Goal: Answer question/provide support: Share knowledge or assist other users

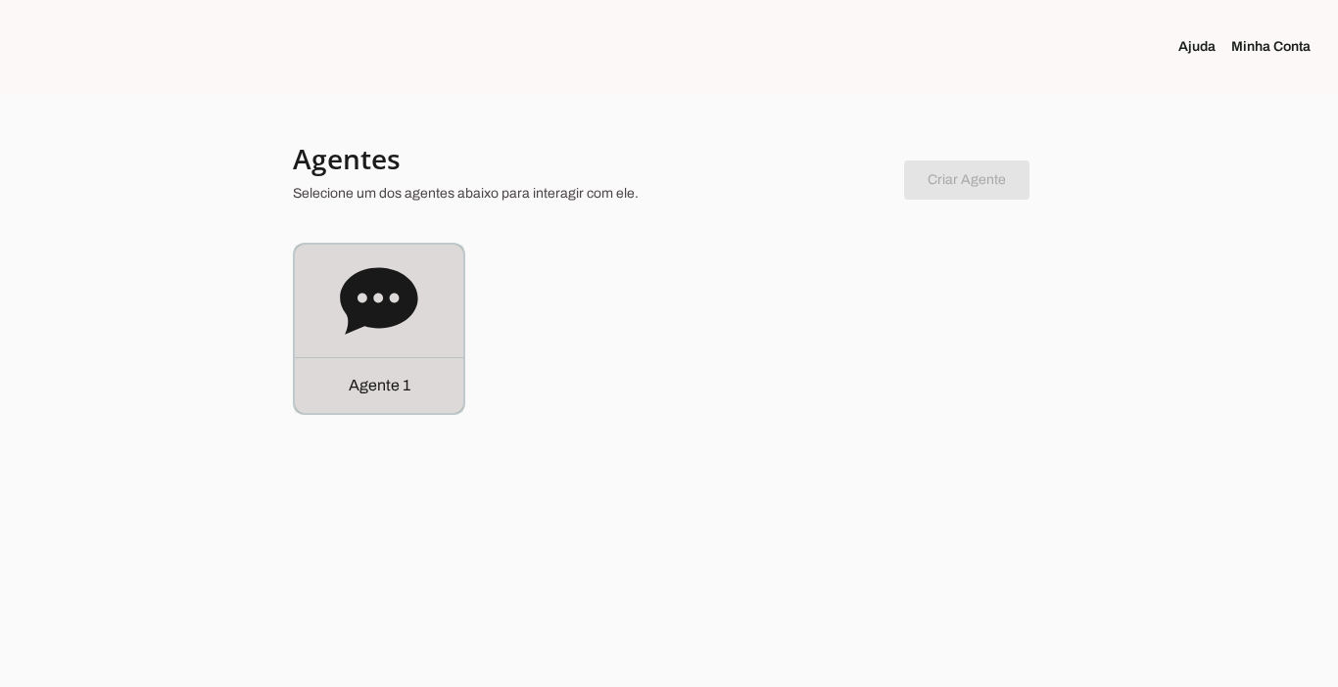
click at [333, 368] on div "Agente 1" at bounding box center [379, 385] width 168 height 56
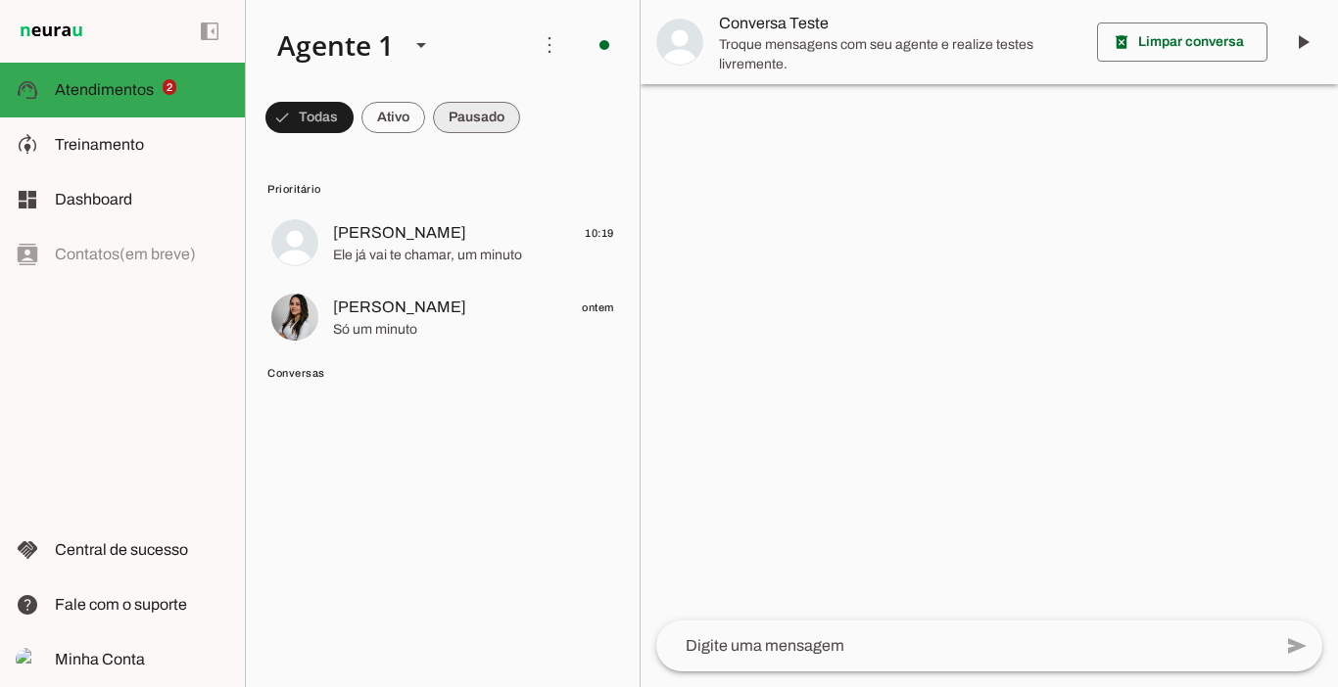
click at [503, 119] on span at bounding box center [476, 117] width 87 height 47
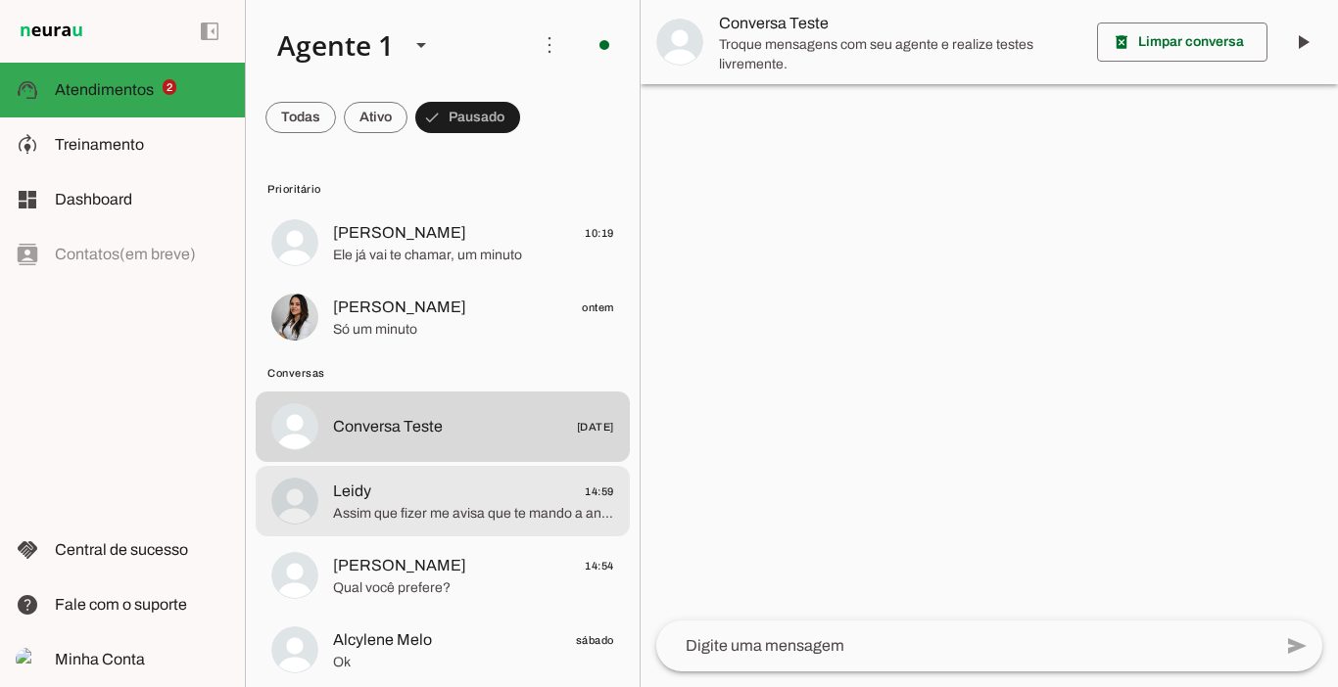
click at [446, 486] on span "Leidy 14:59" at bounding box center [473, 492] width 281 height 24
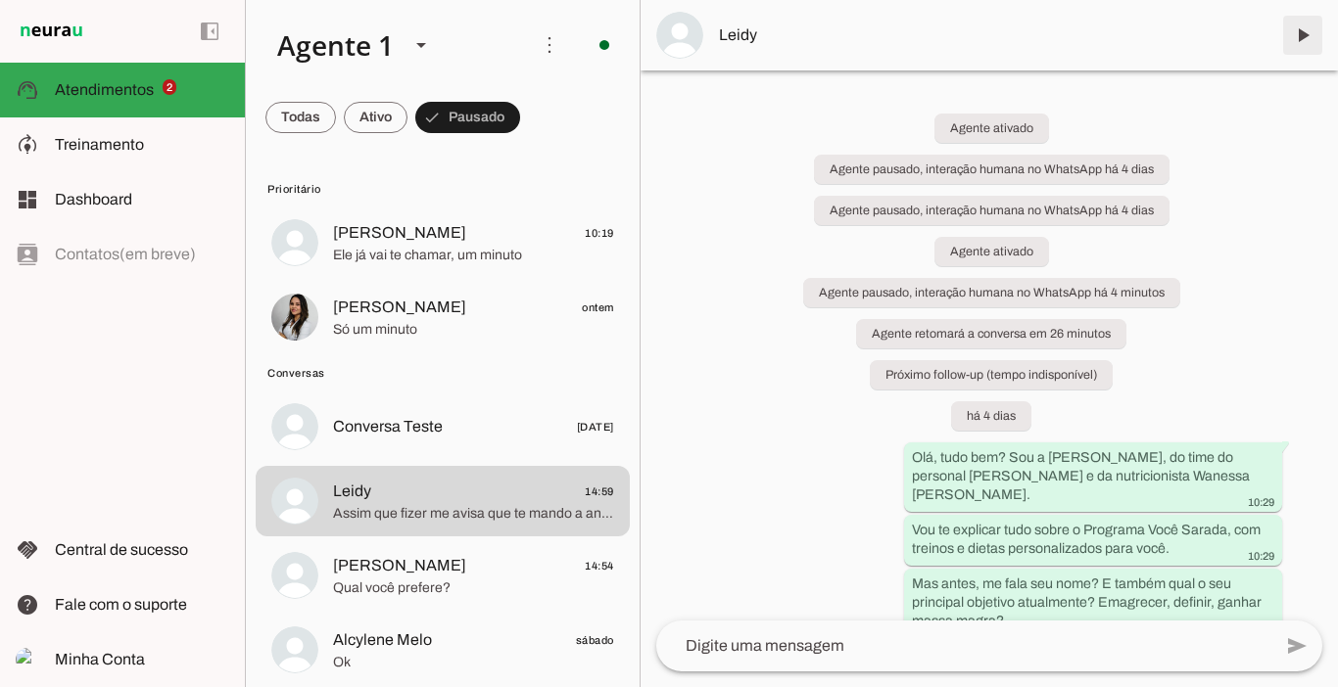
click at [1302, 39] on span at bounding box center [1302, 35] width 47 height 47
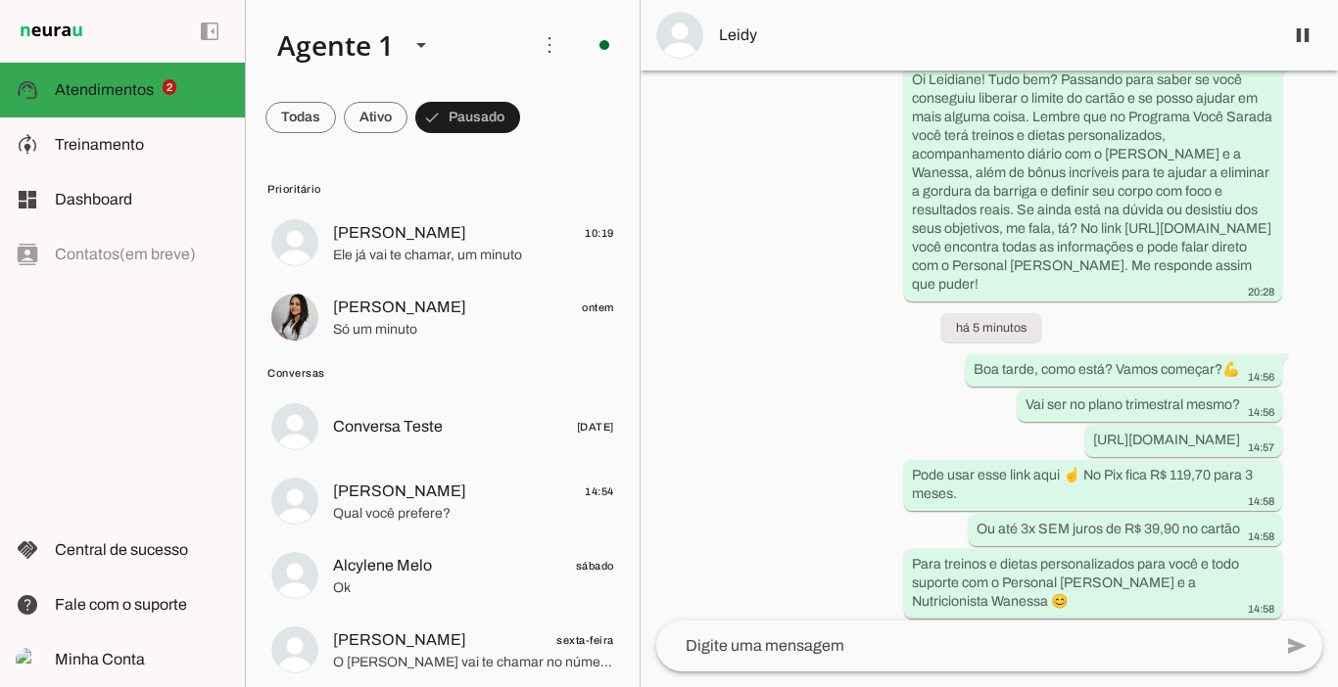
scroll to position [5866, 0]
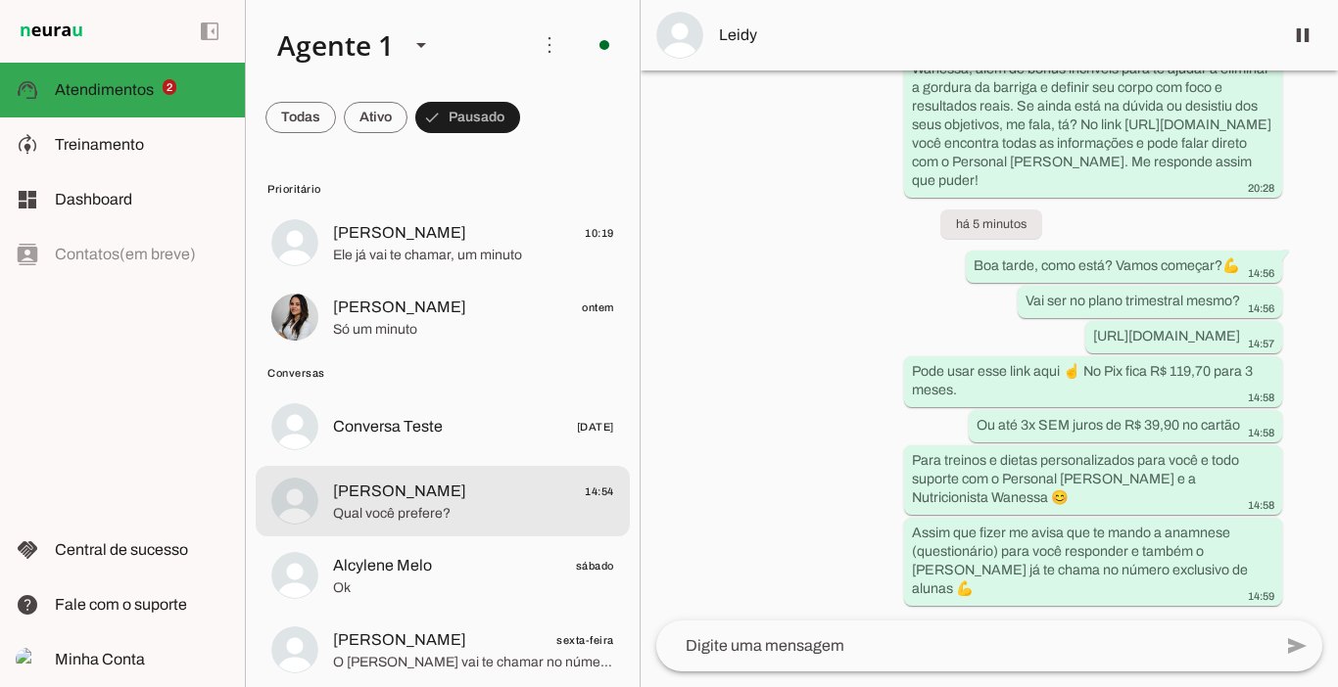
click at [392, 499] on span "[PERSON_NAME]" at bounding box center [399, 492] width 133 height 24
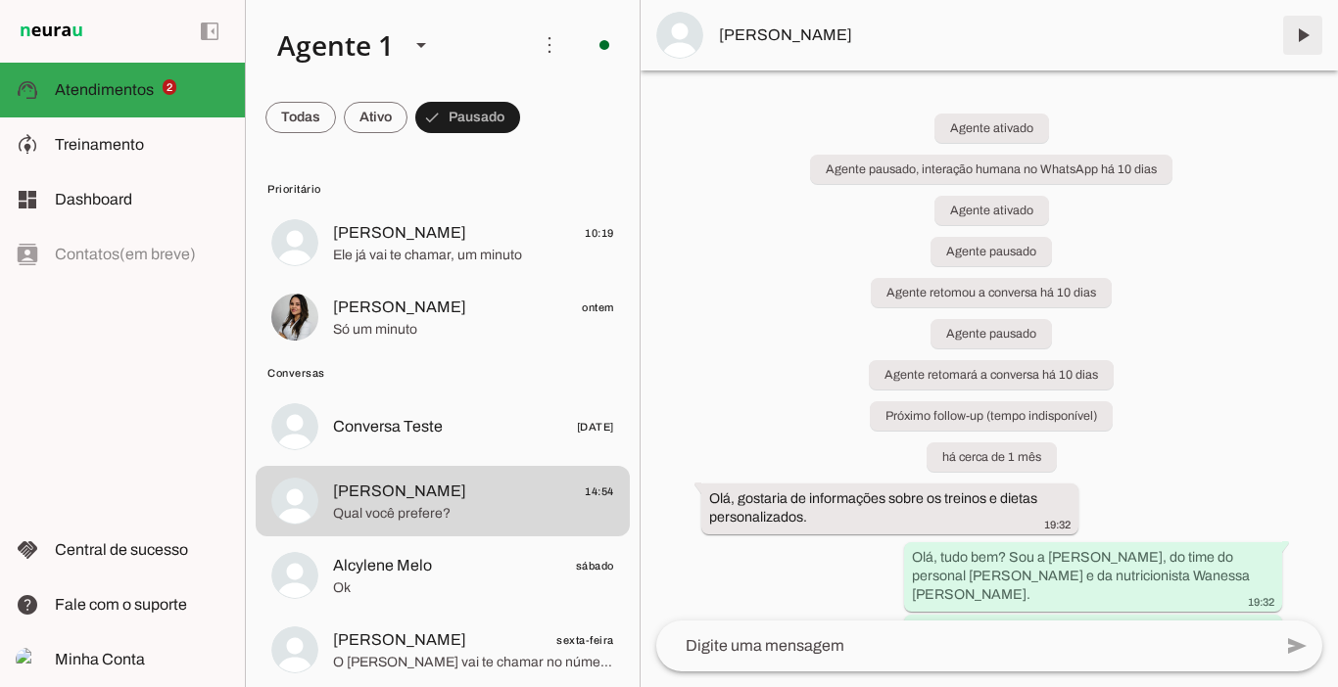
click at [1302, 33] on span at bounding box center [1302, 35] width 47 height 47
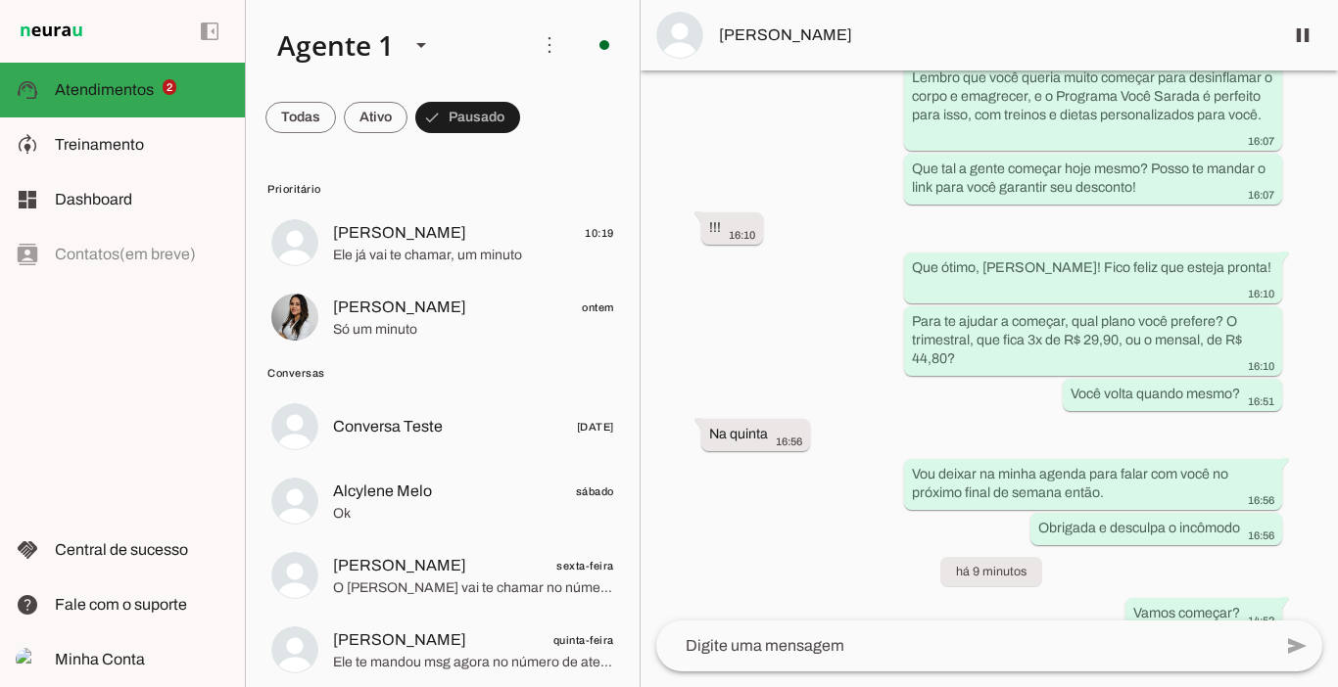
scroll to position [10911, 0]
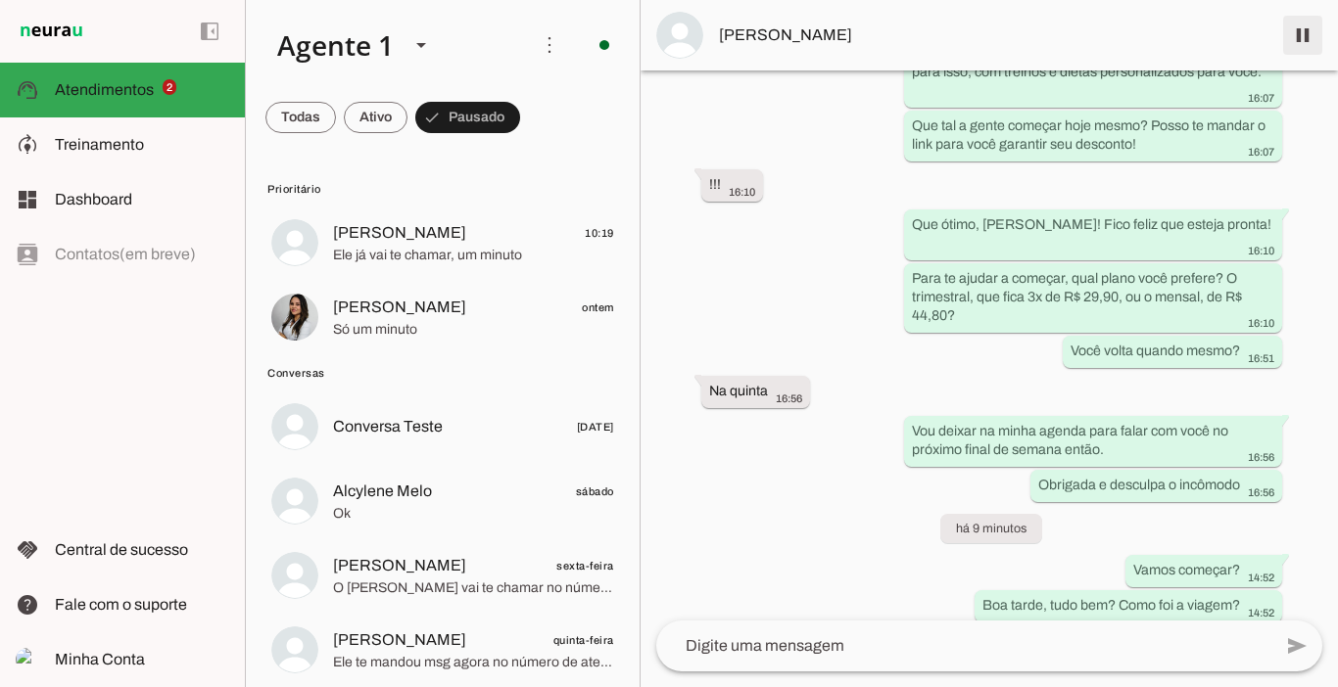
click at [1310, 42] on span at bounding box center [1302, 35] width 47 height 47
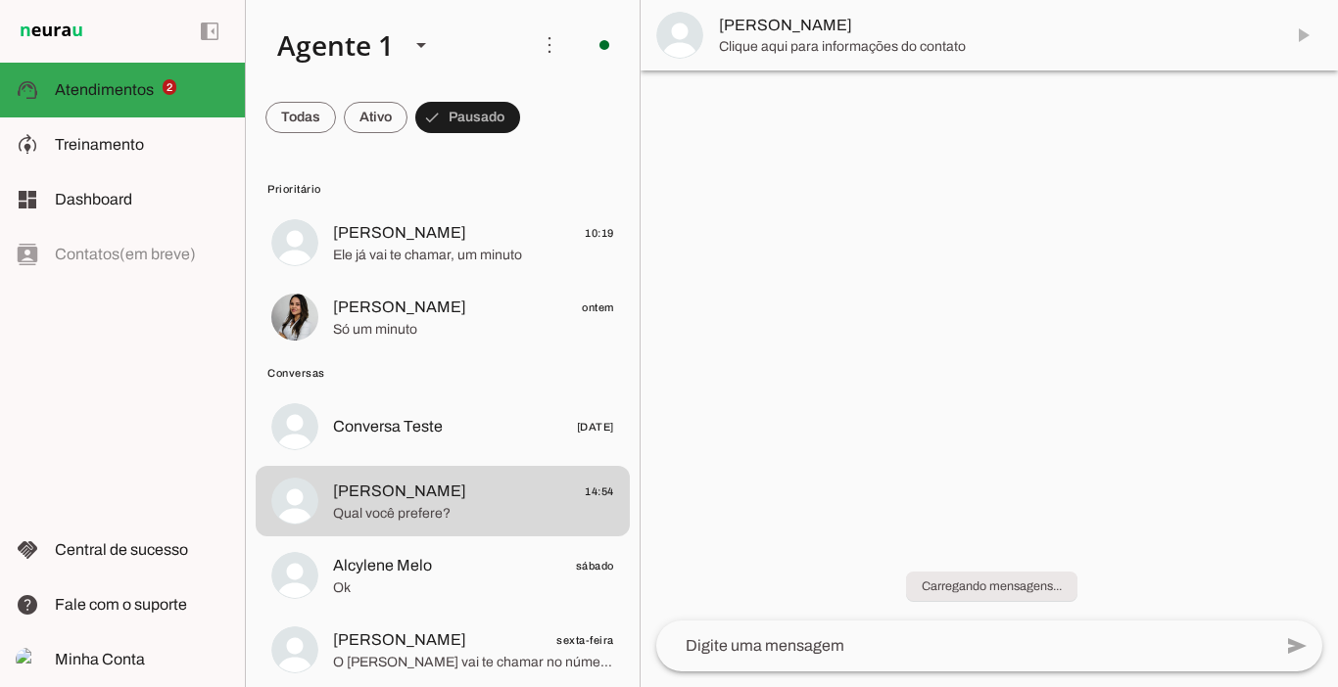
scroll to position [0, 0]
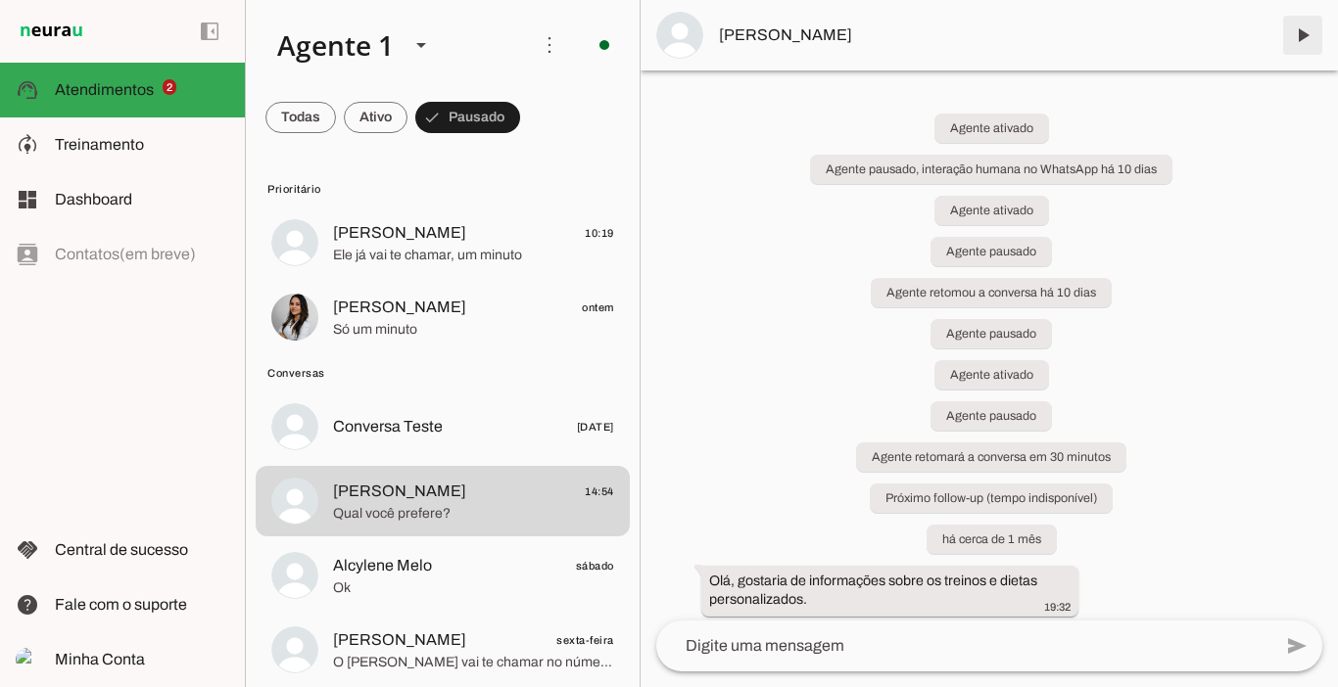
click at [1303, 40] on span at bounding box center [1302, 35] width 47 height 47
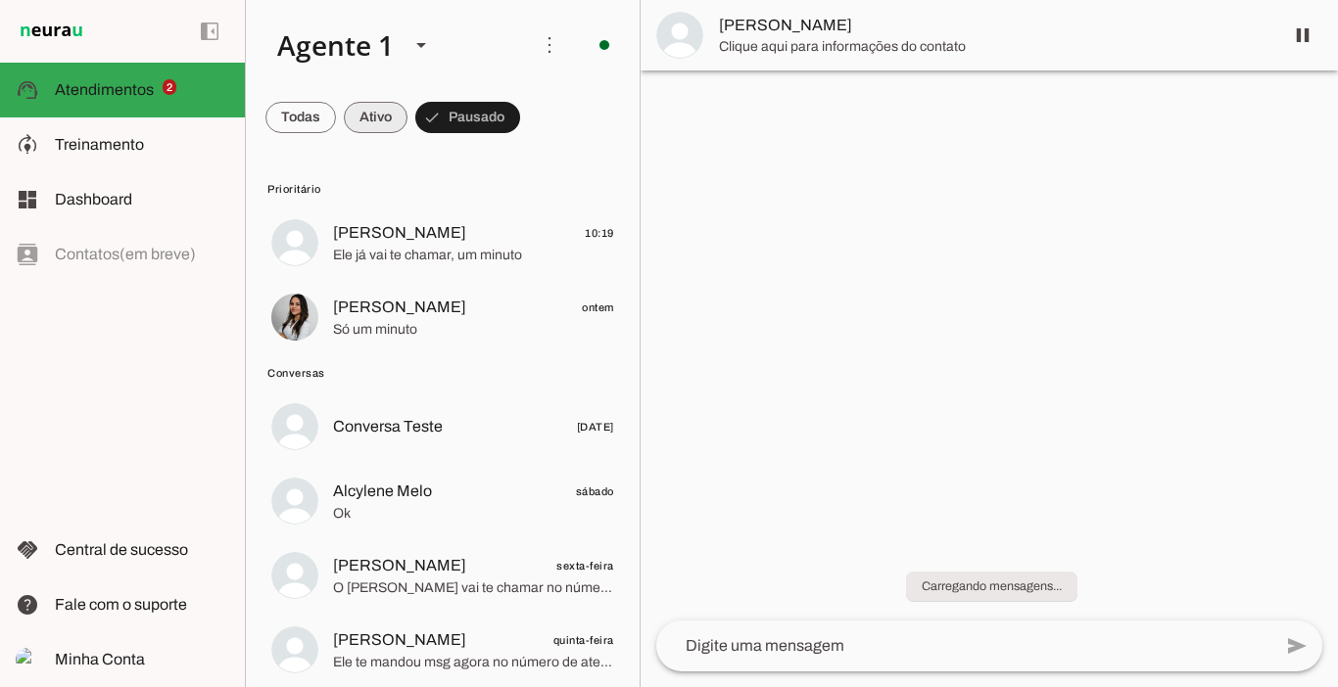
click at [374, 123] on span at bounding box center [376, 117] width 64 height 47
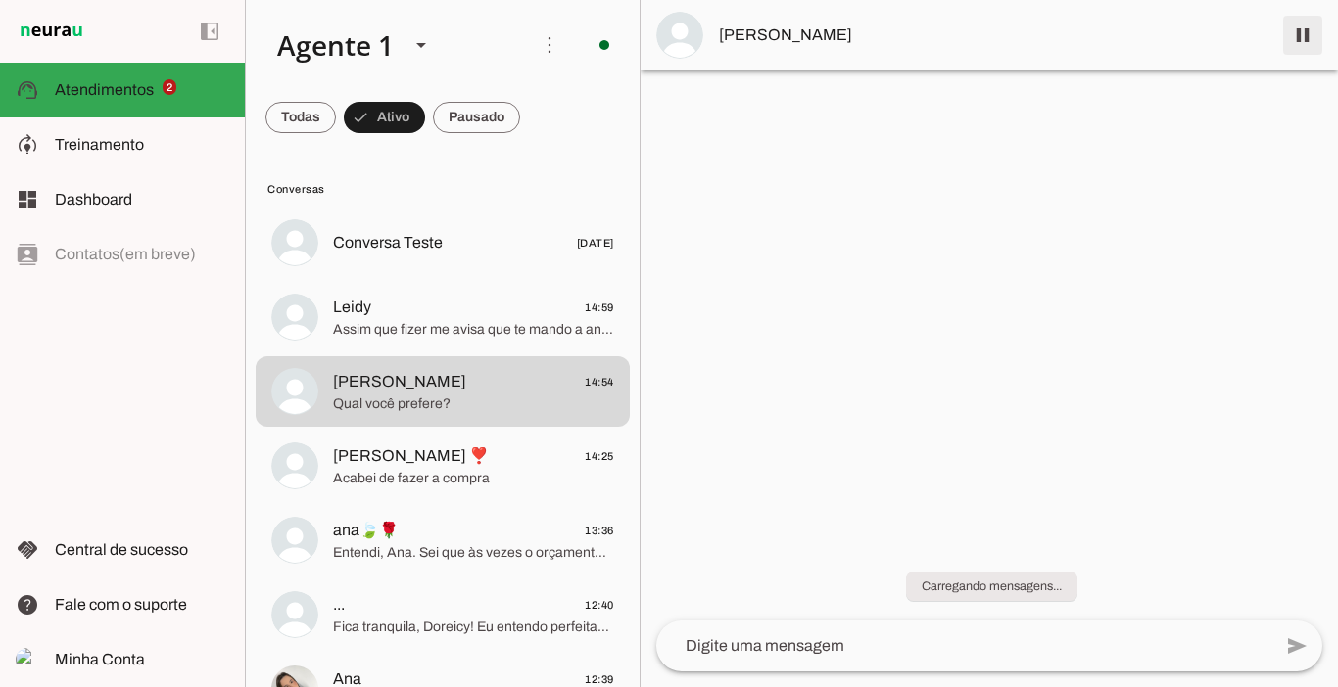
click at [1304, 29] on span at bounding box center [1302, 35] width 47 height 47
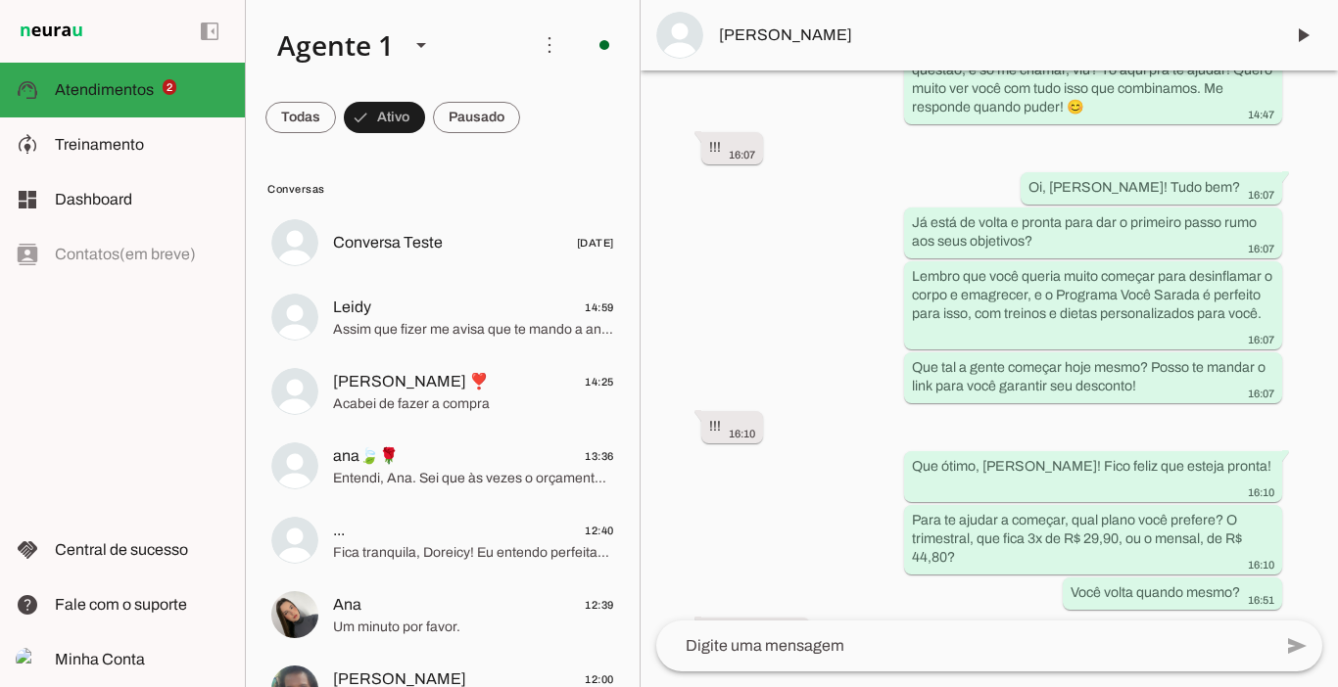
scroll to position [11075, 0]
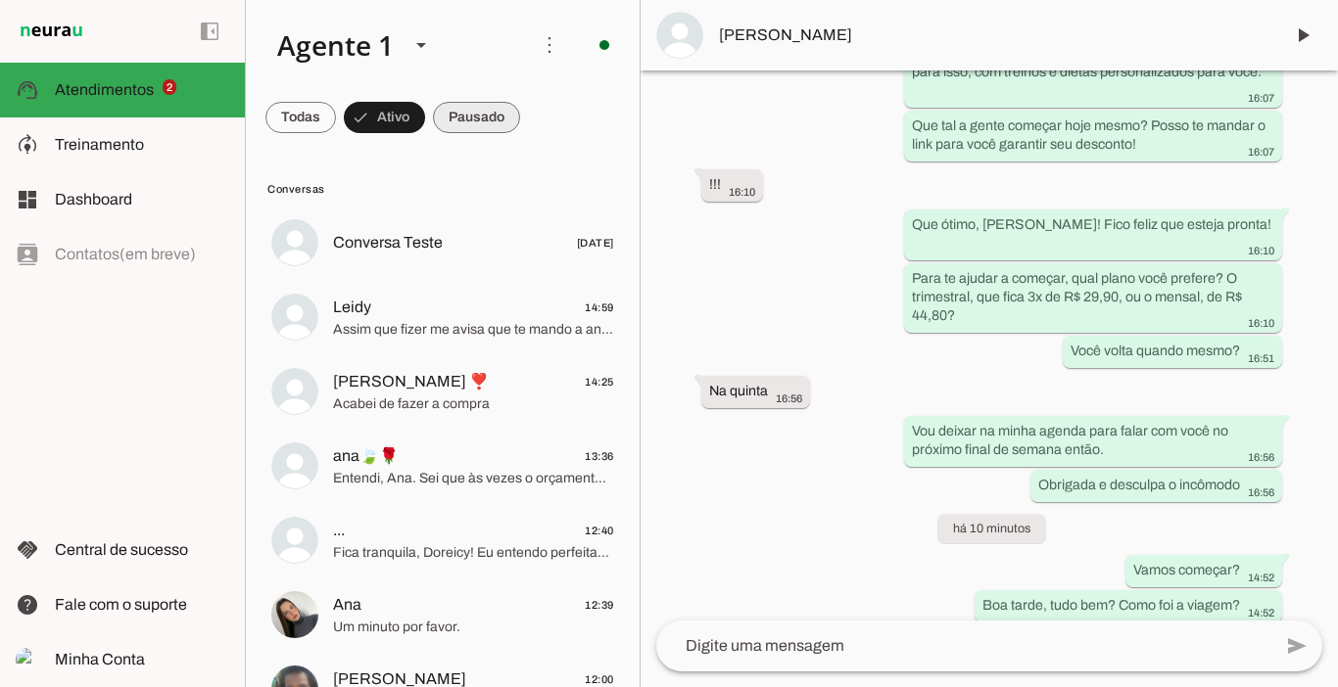
click at [481, 119] on span at bounding box center [476, 117] width 87 height 47
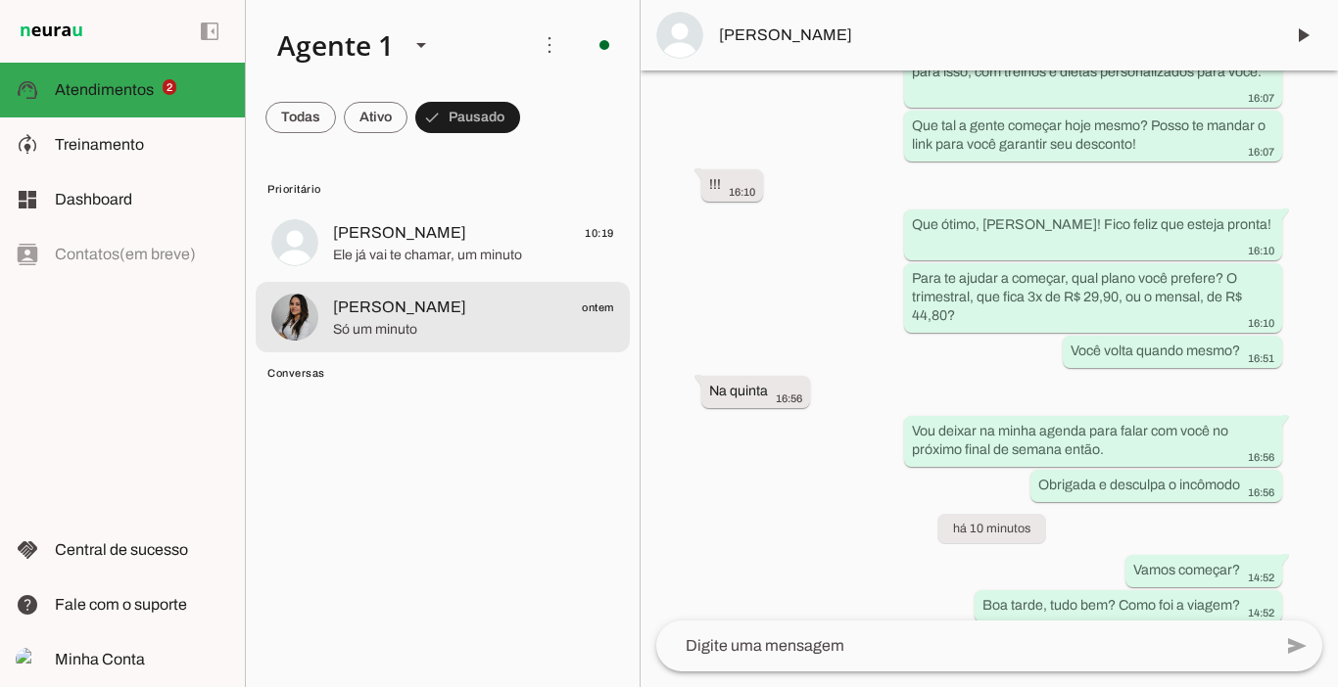
click at [400, 301] on span "[PERSON_NAME]" at bounding box center [399, 308] width 133 height 24
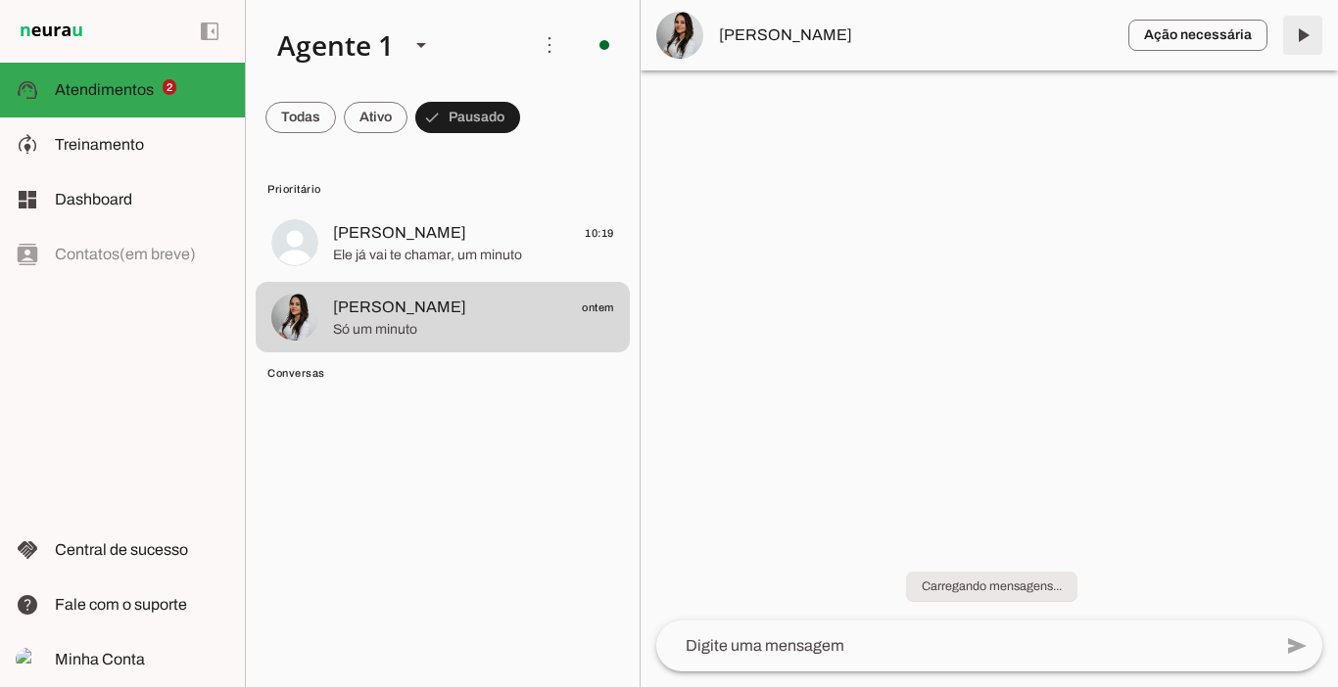
click at [1308, 34] on span at bounding box center [1302, 35] width 47 height 47
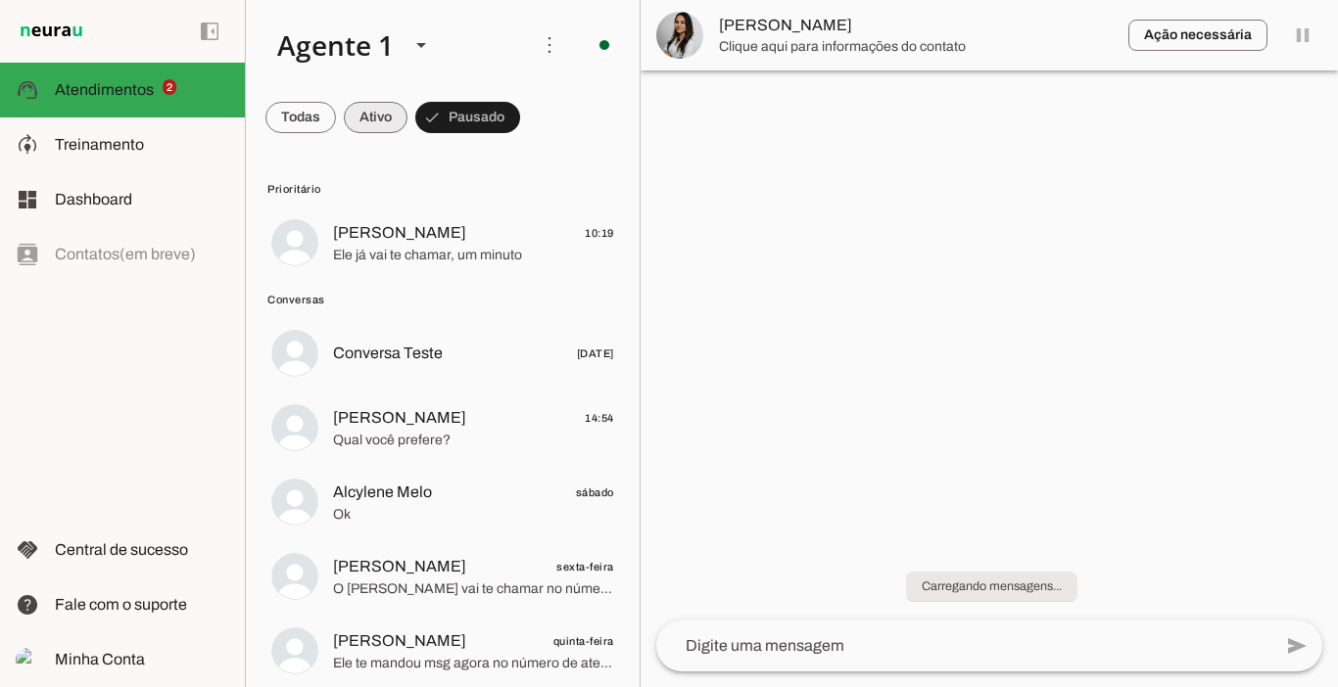
click at [351, 117] on span at bounding box center [376, 117] width 64 height 47
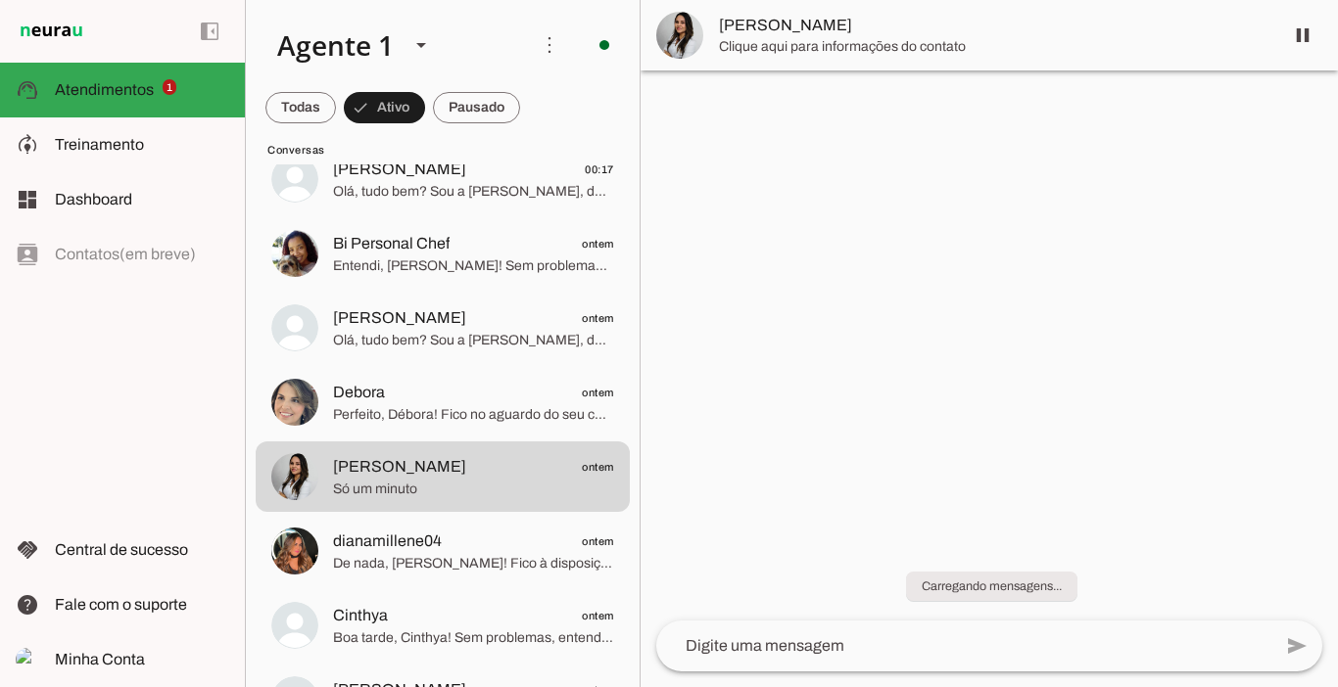
scroll to position [876, 0]
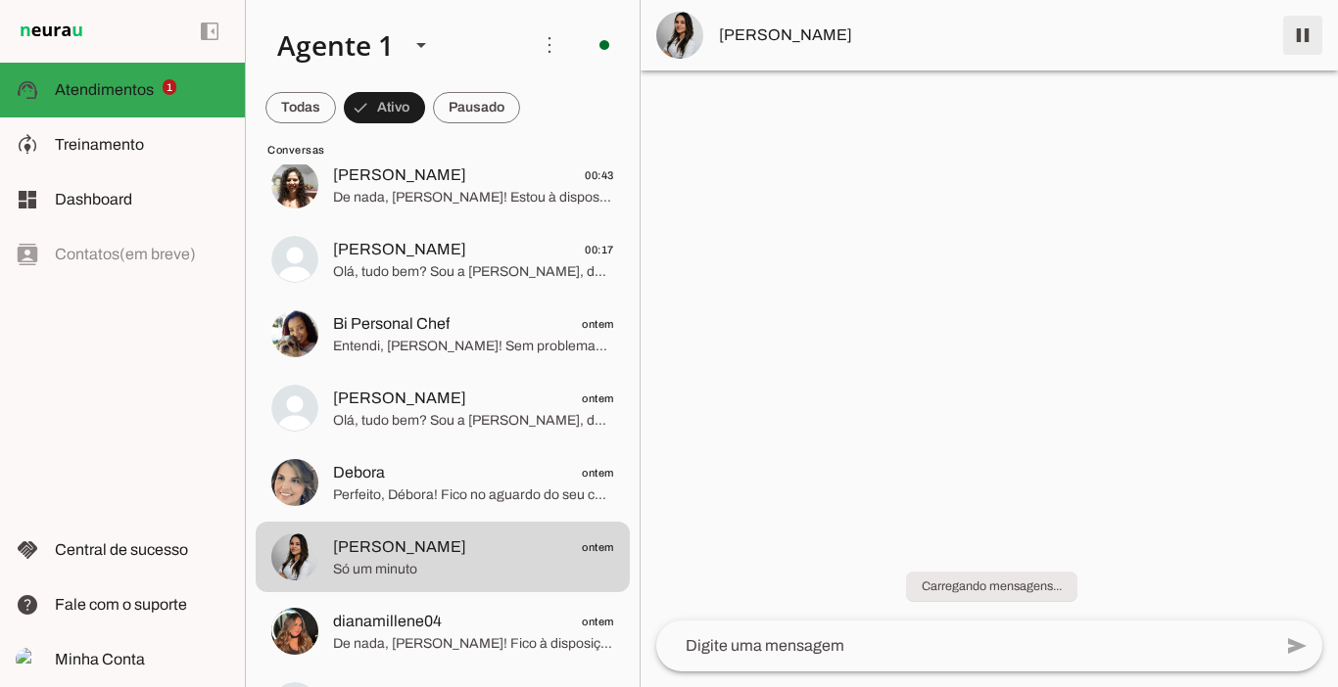
click at [1312, 34] on span at bounding box center [1302, 35] width 47 height 47
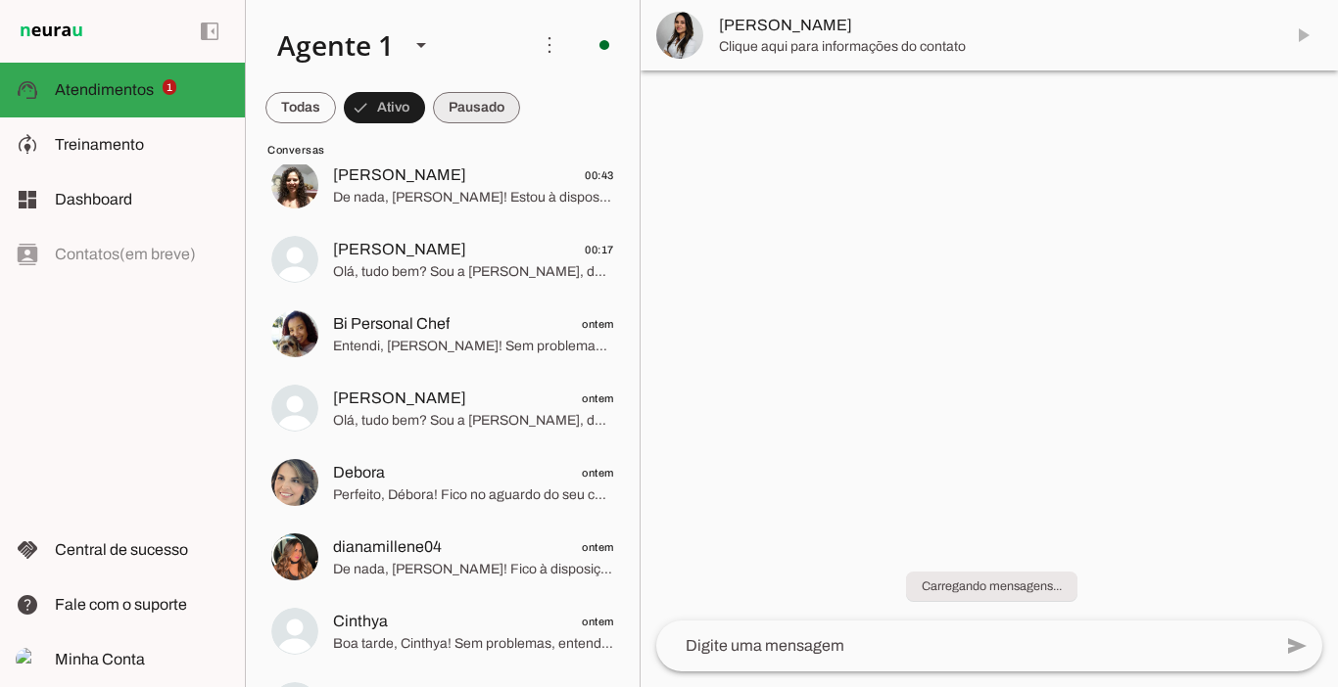
click at [496, 110] on span at bounding box center [476, 107] width 87 height 47
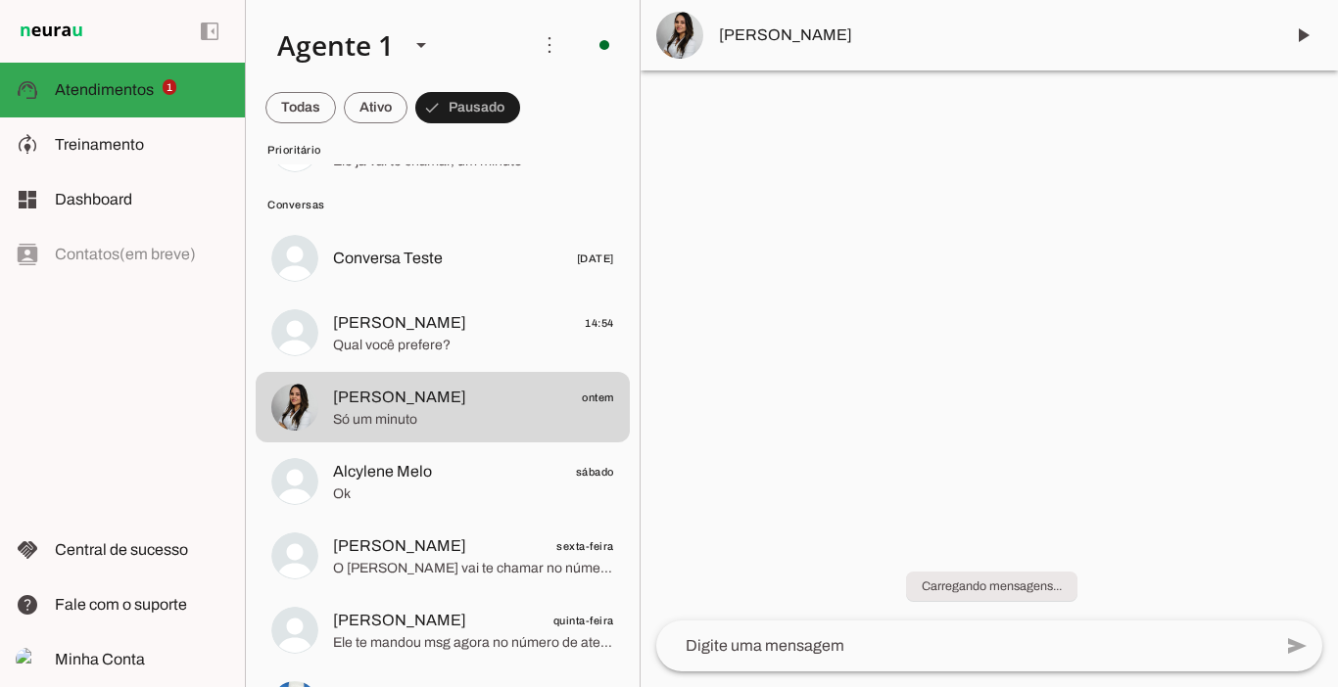
scroll to position [30, 0]
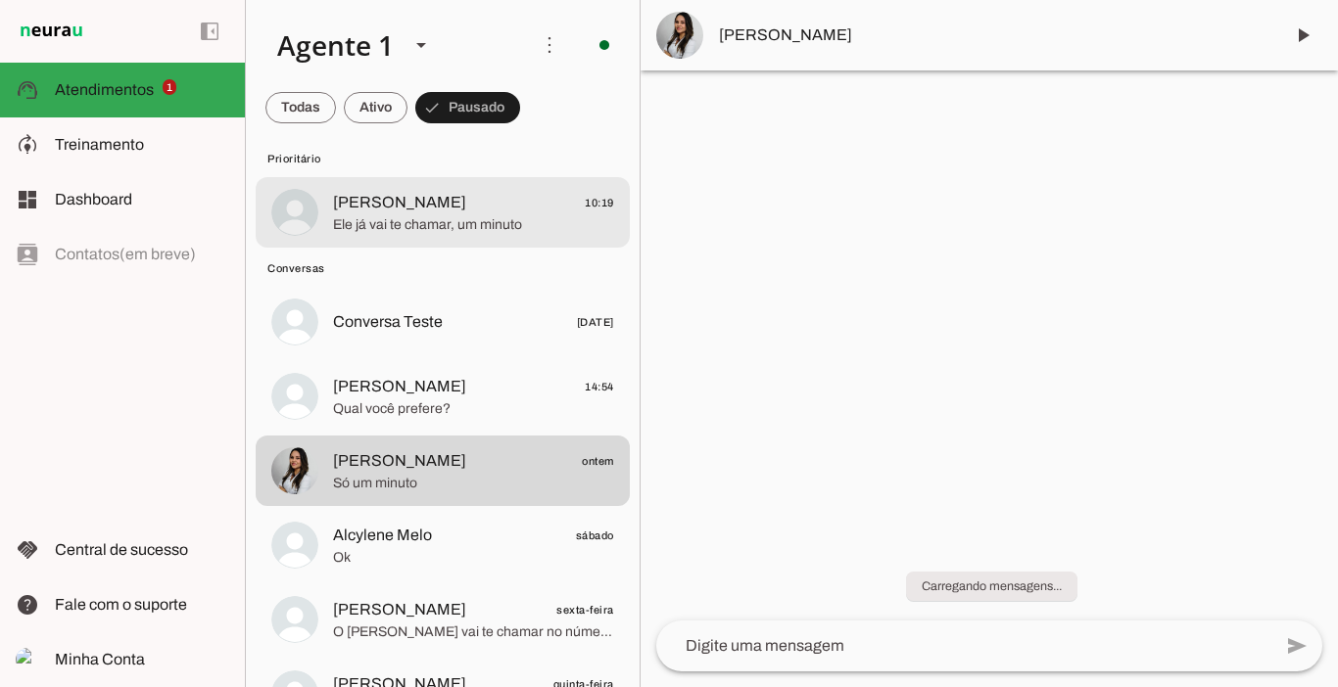
click at [392, 194] on span "[PERSON_NAME]" at bounding box center [399, 203] width 133 height 24
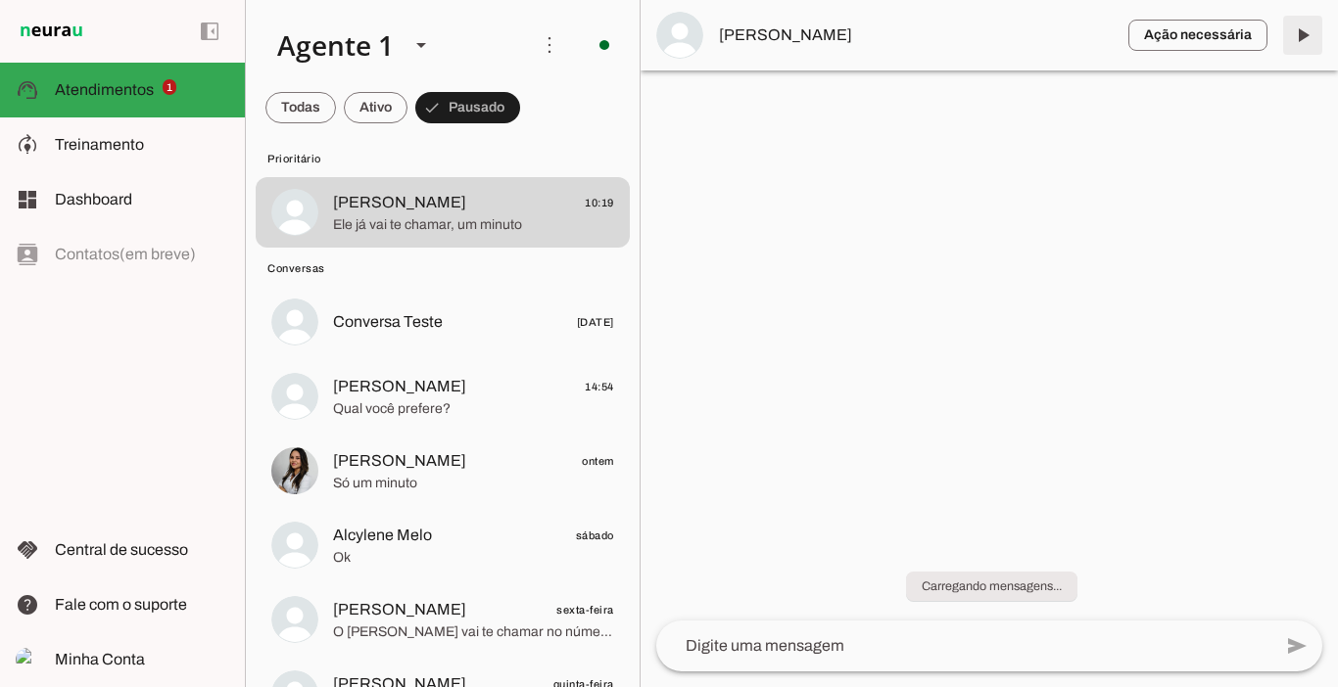
click at [1304, 32] on span at bounding box center [1302, 35] width 47 height 47
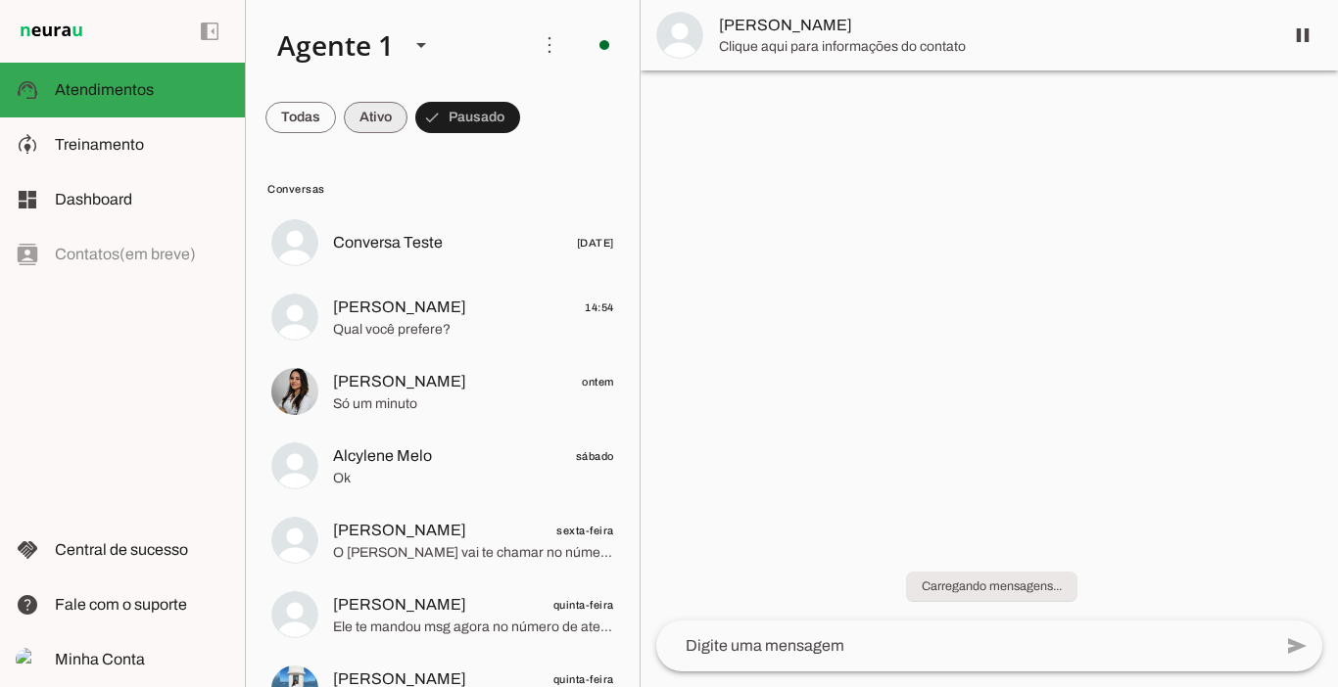
click at [373, 118] on span at bounding box center [376, 117] width 64 height 47
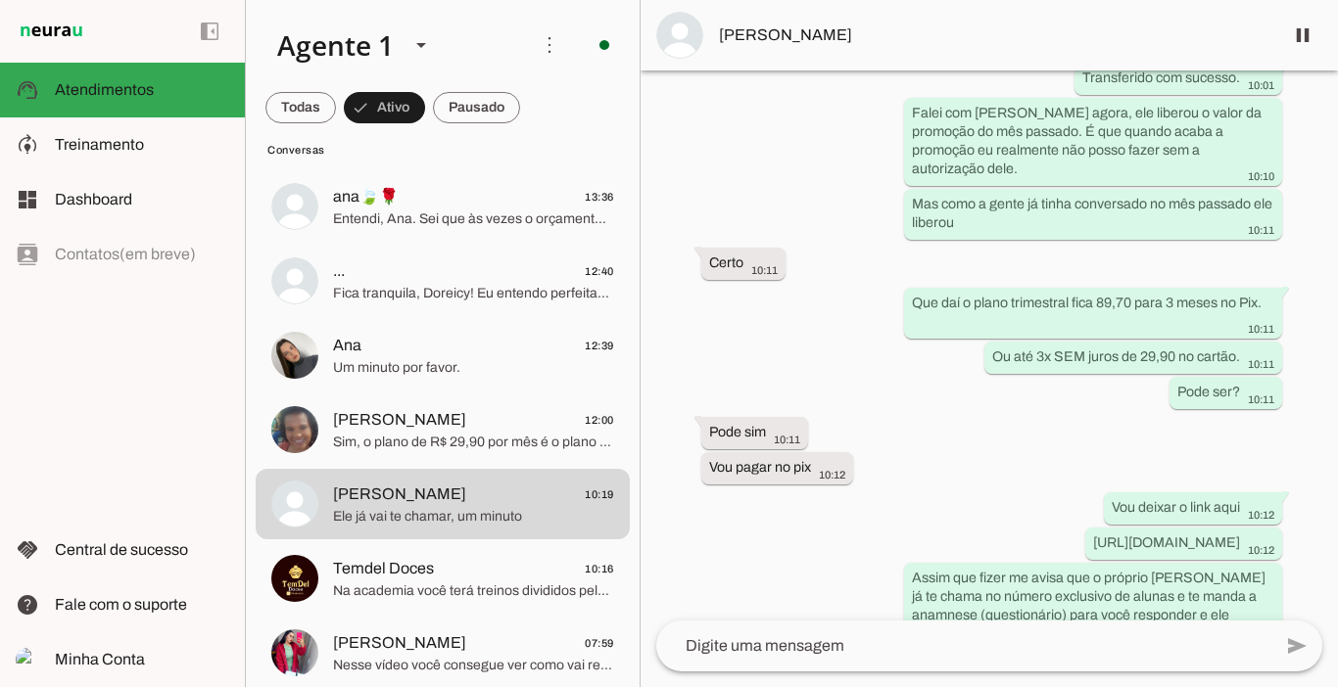
scroll to position [10004, 0]
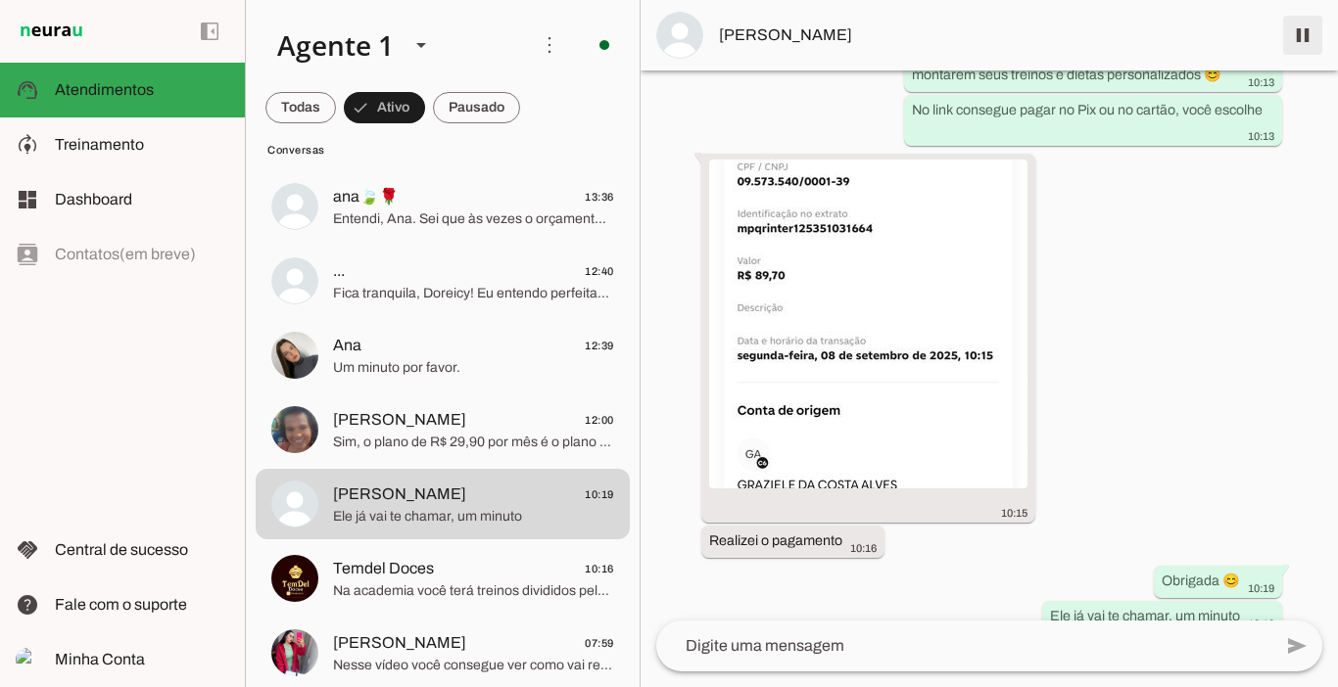
click at [1298, 32] on span at bounding box center [1302, 35] width 47 height 47
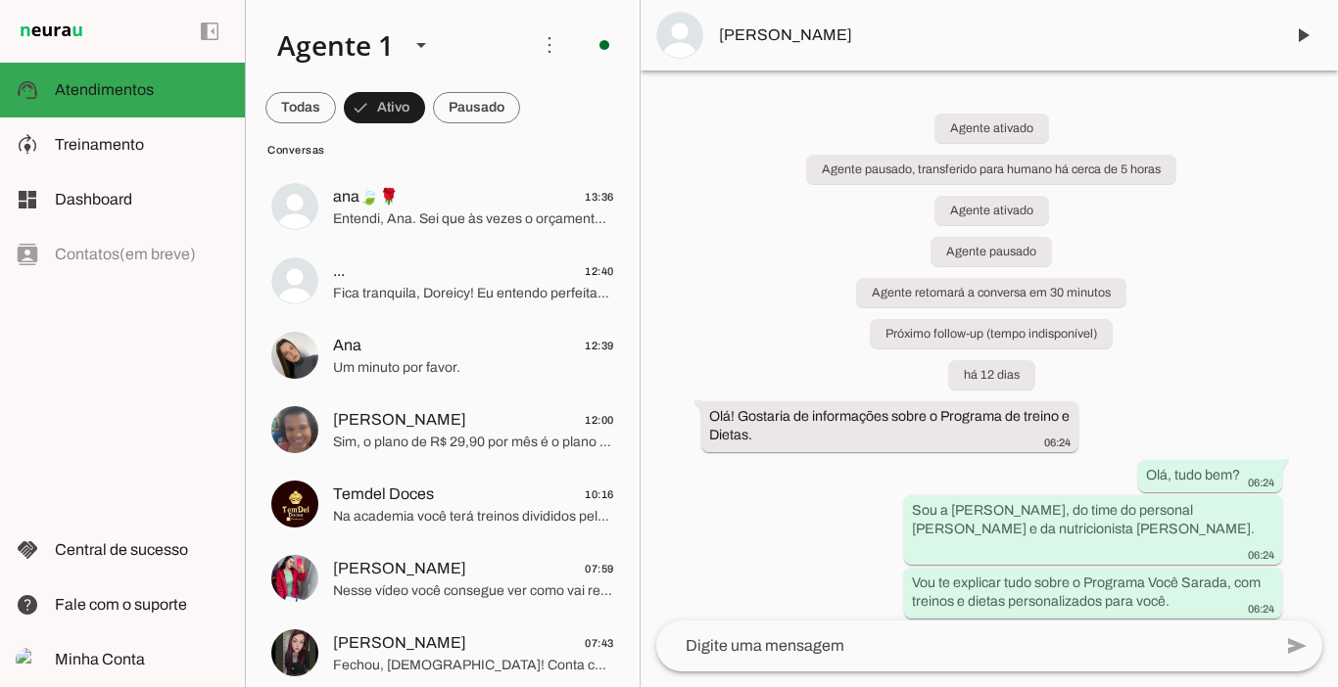
scroll to position [0, 0]
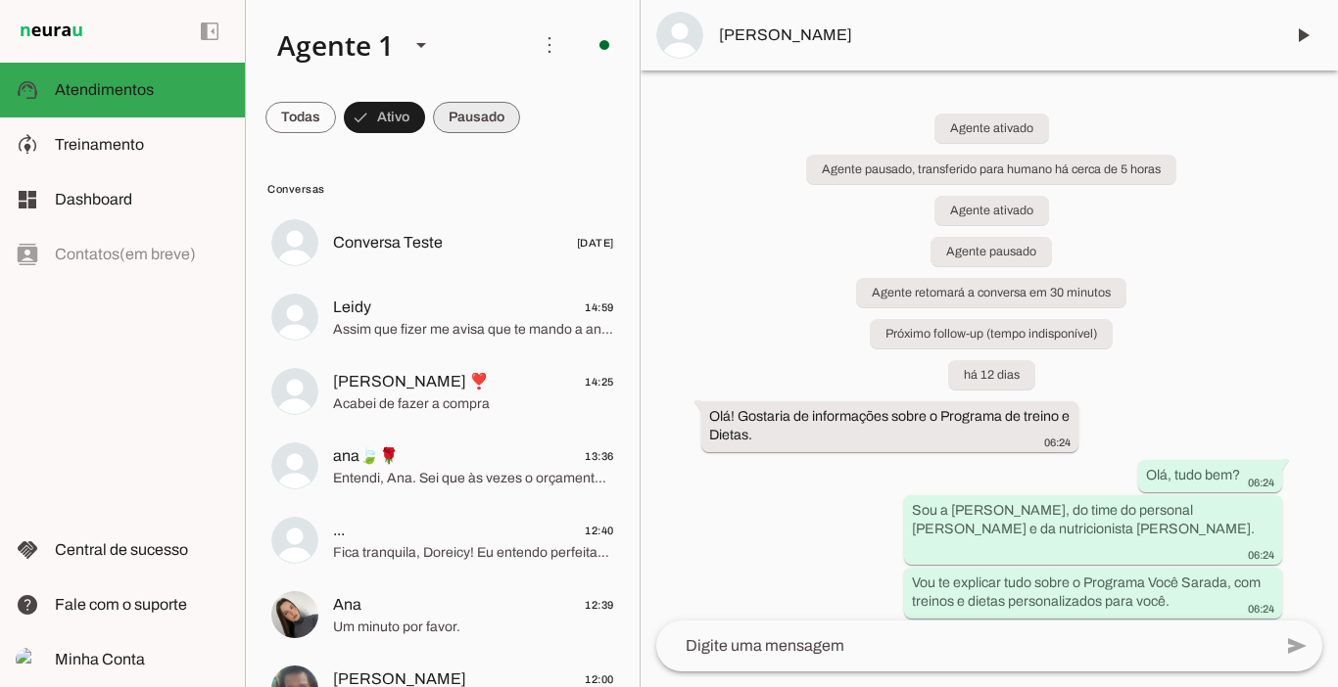
click at [502, 105] on span at bounding box center [476, 117] width 87 height 47
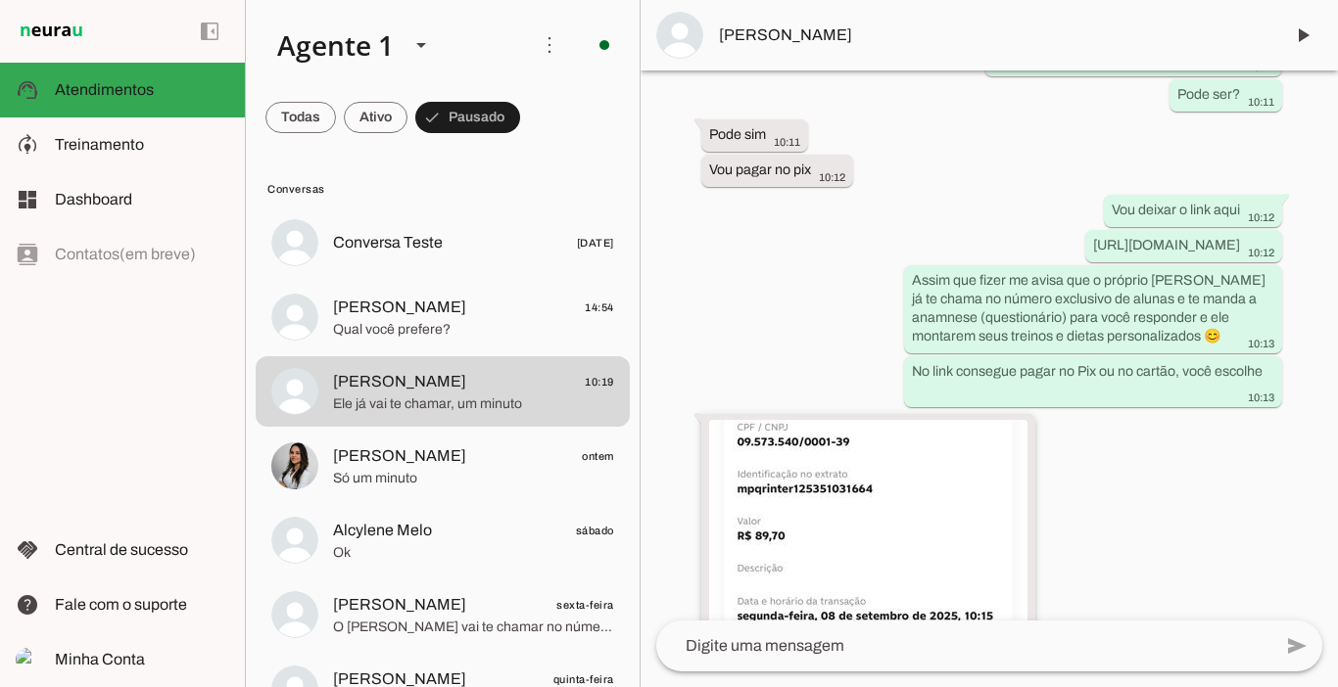
scroll to position [9881, 0]
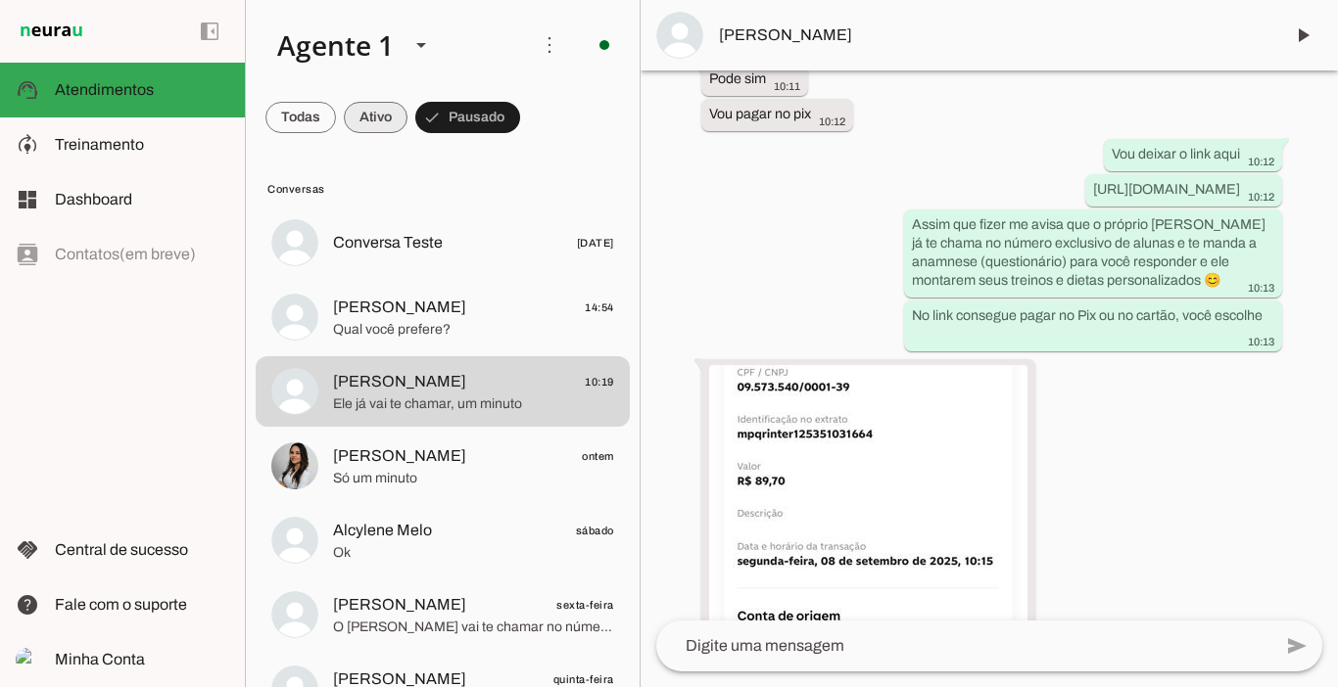
click at [375, 106] on span at bounding box center [376, 117] width 64 height 47
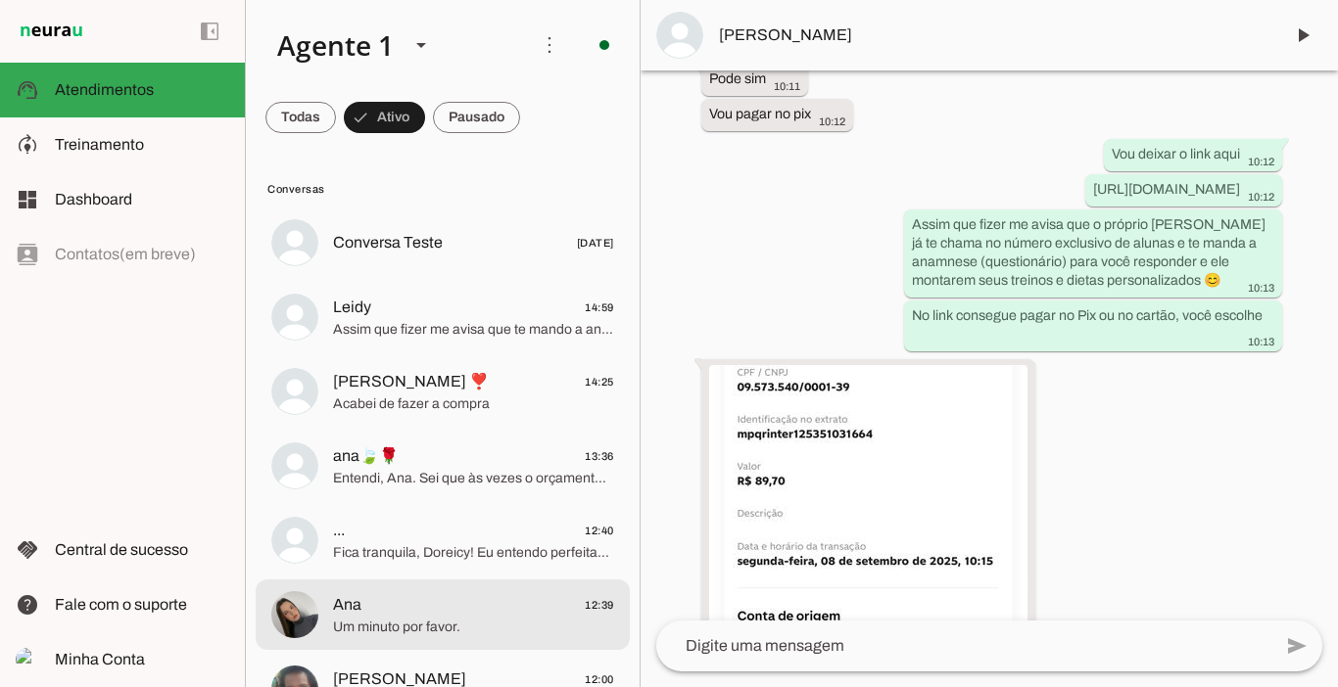
click at [374, 601] on span "Ana 12:39" at bounding box center [473, 605] width 281 height 24
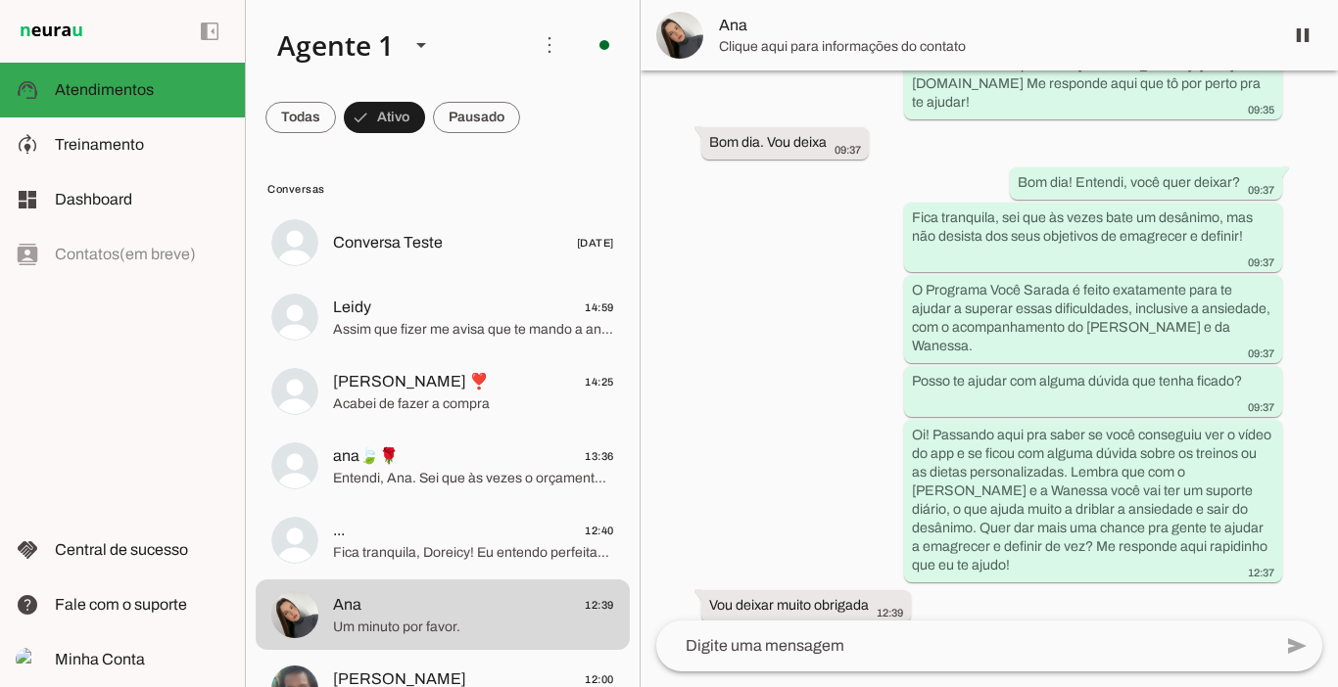
scroll to position [3264, 0]
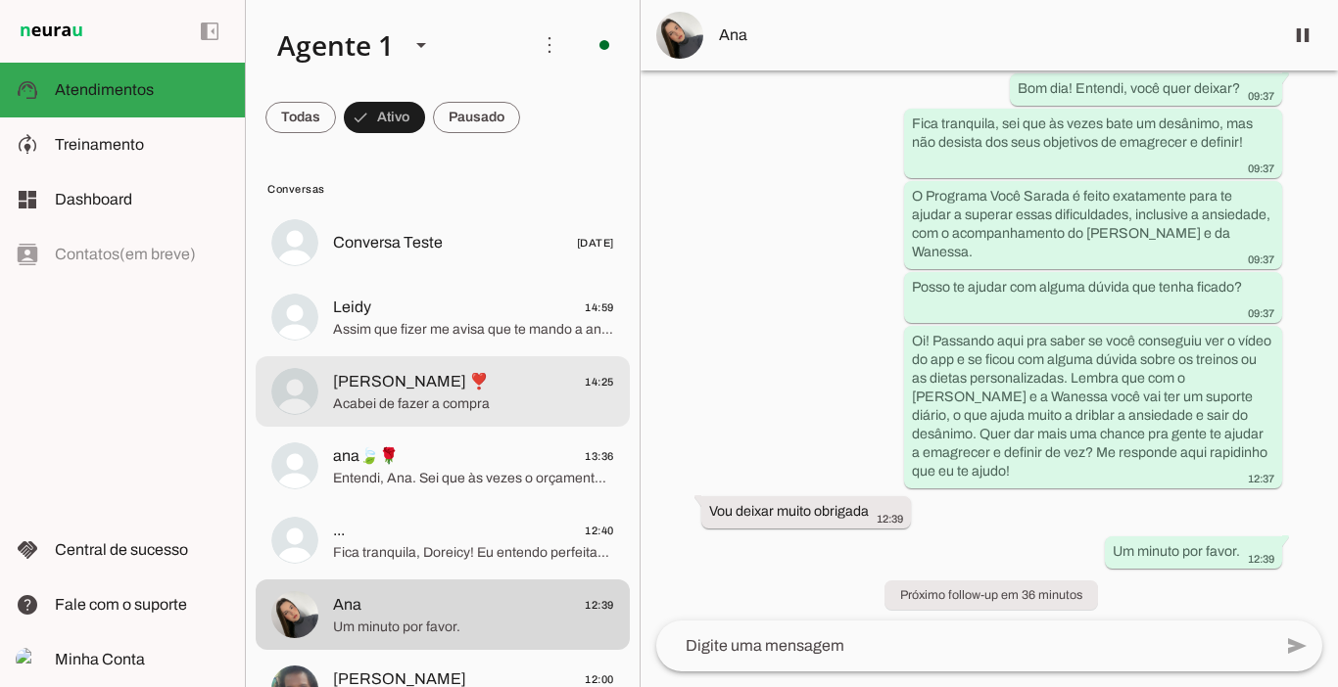
click at [400, 398] on span "Acabei de fazer a compra" at bounding box center [473, 405] width 281 height 20
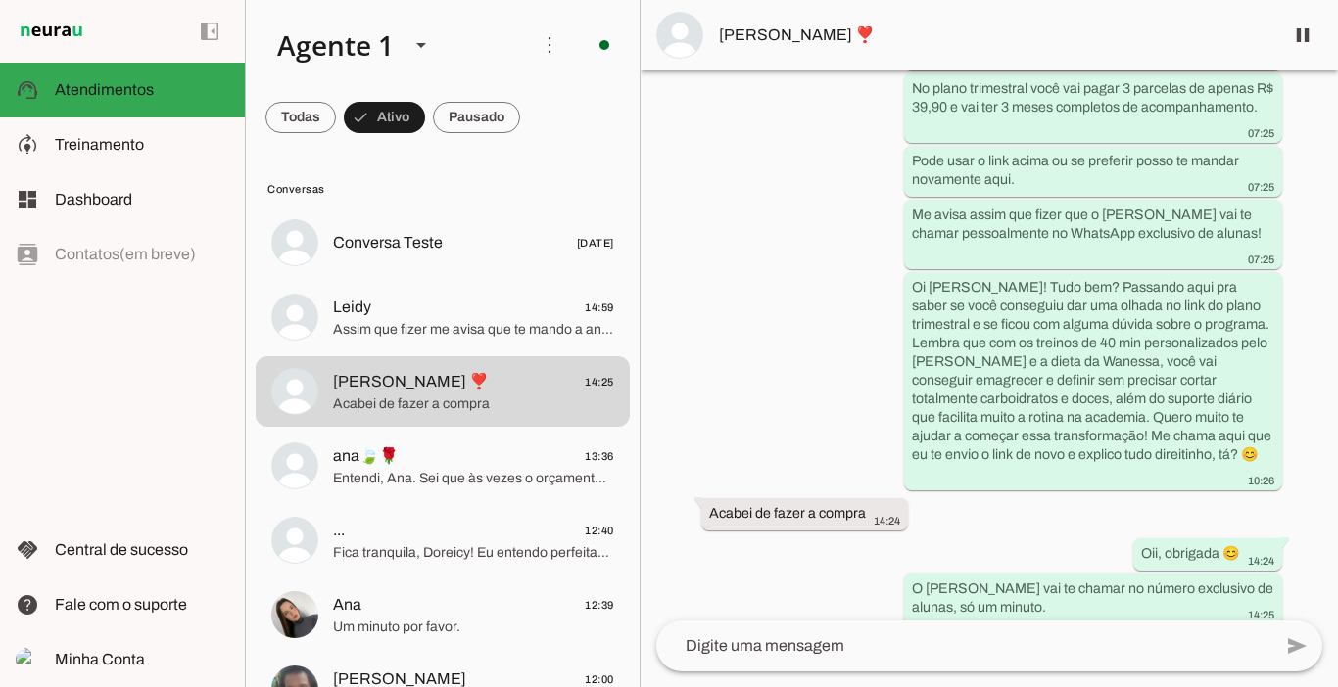
scroll to position [4596, 0]
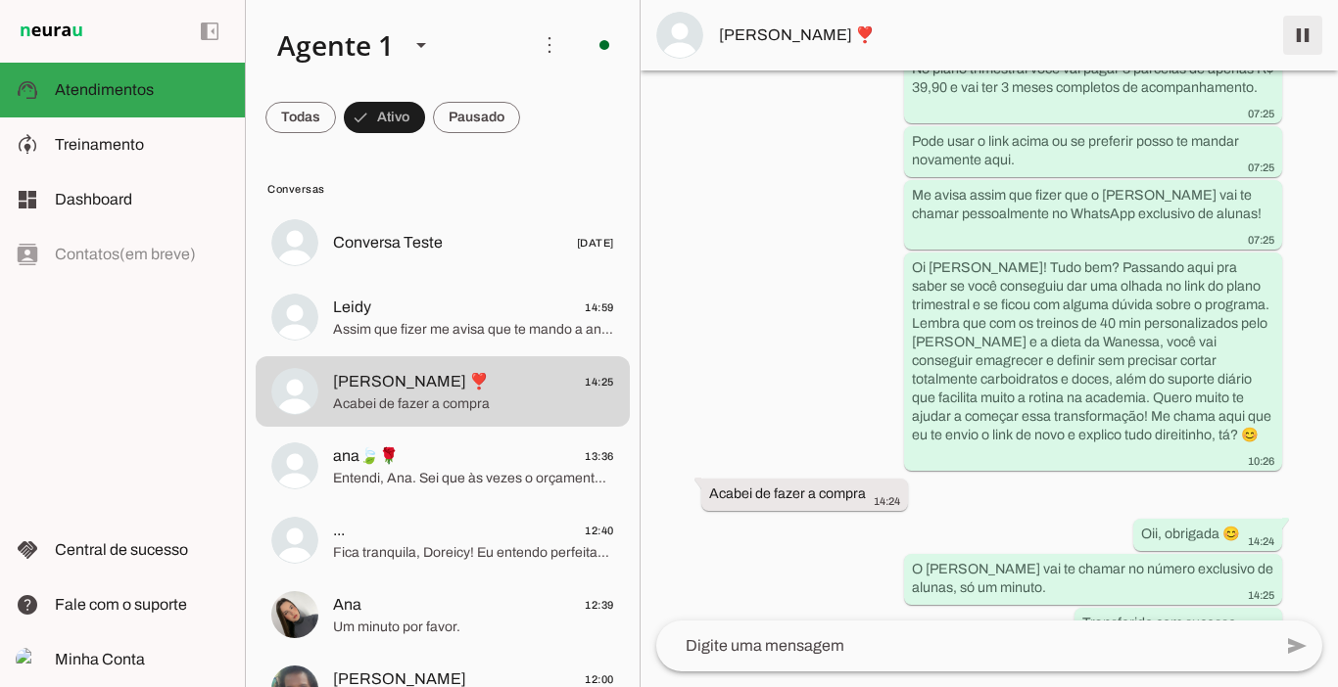
click at [1307, 35] on span at bounding box center [1302, 35] width 47 height 47
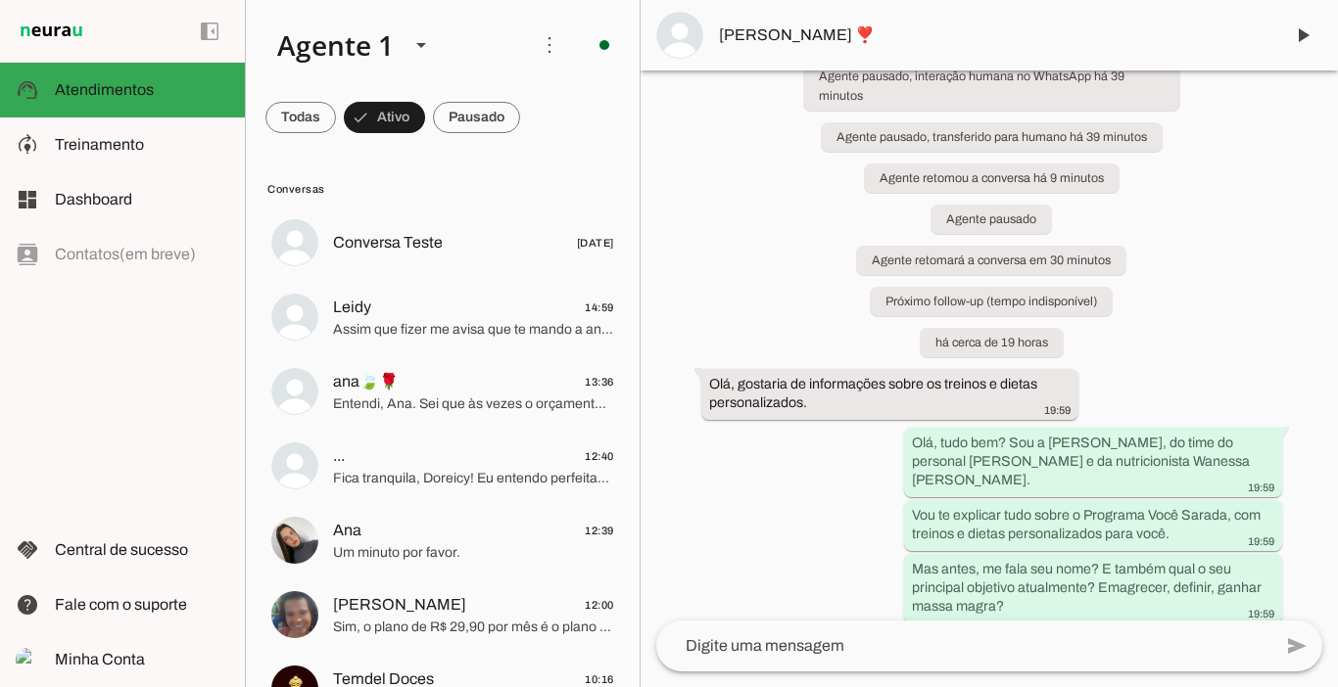
scroll to position [0, 0]
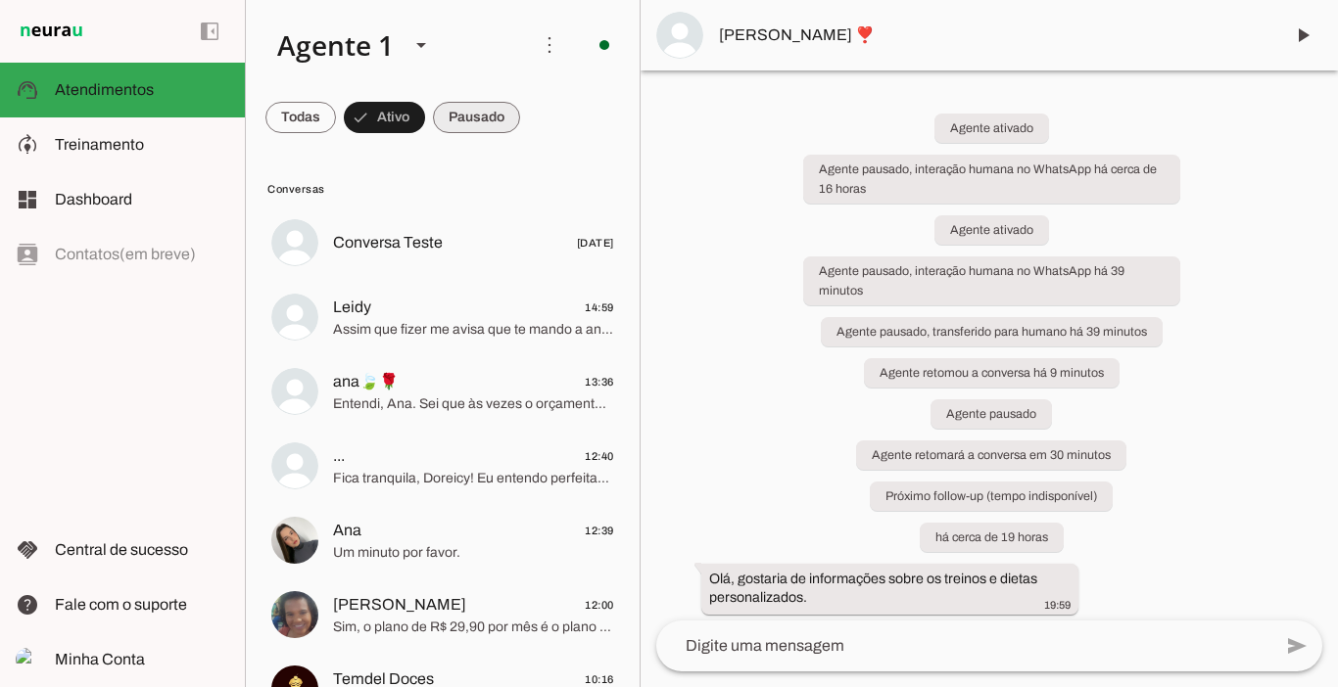
click at [498, 126] on span at bounding box center [476, 117] width 87 height 47
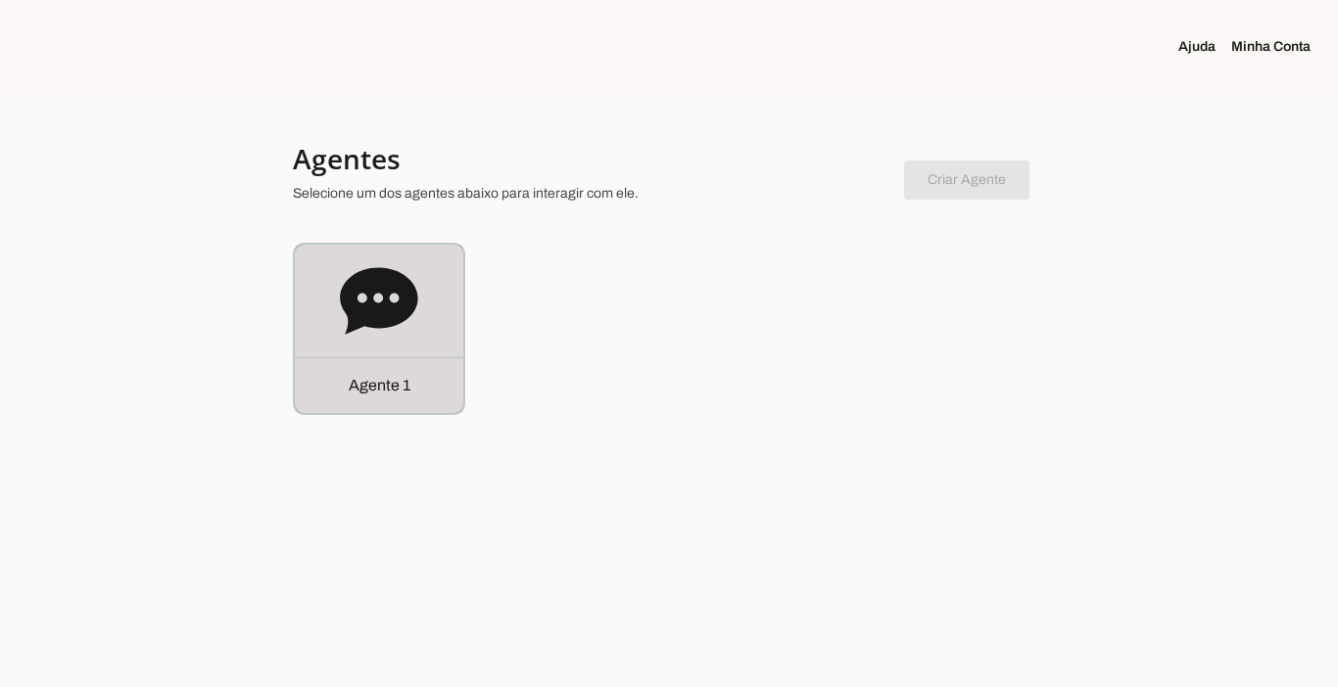
click at [425, 386] on div "Agente 1" at bounding box center [379, 385] width 168 height 56
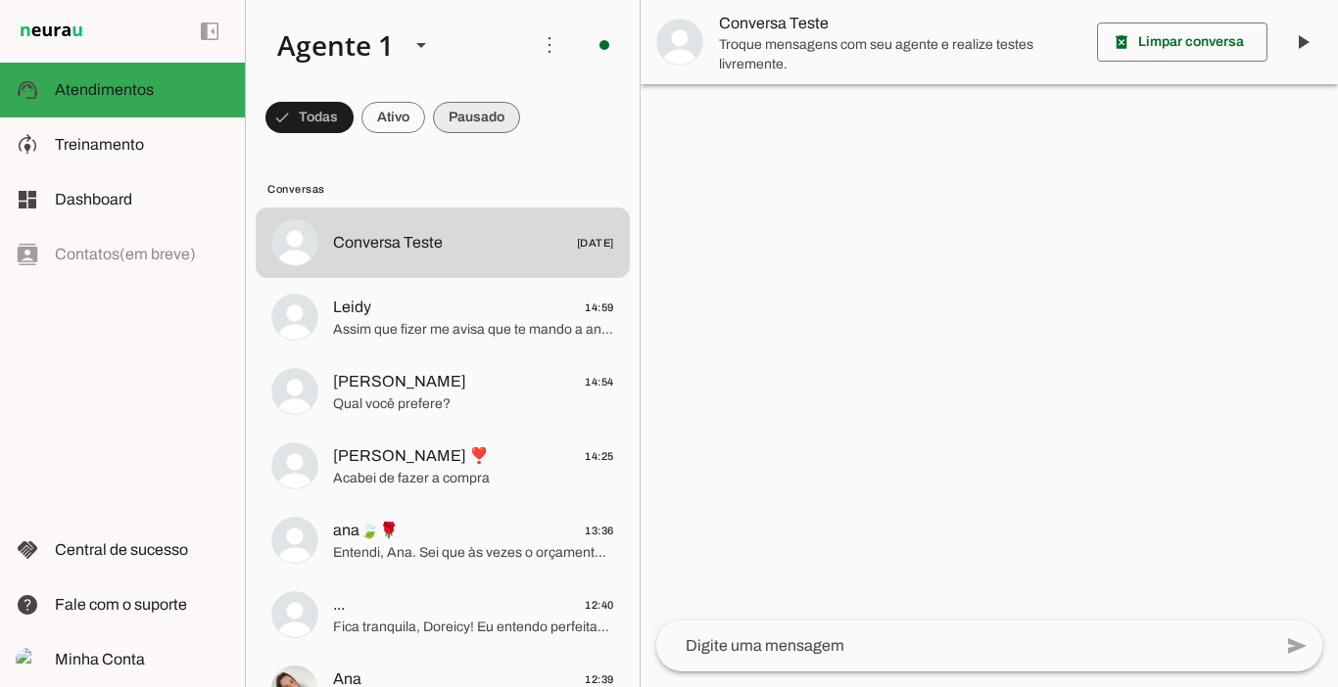
click at [481, 111] on span at bounding box center [476, 117] width 87 height 47
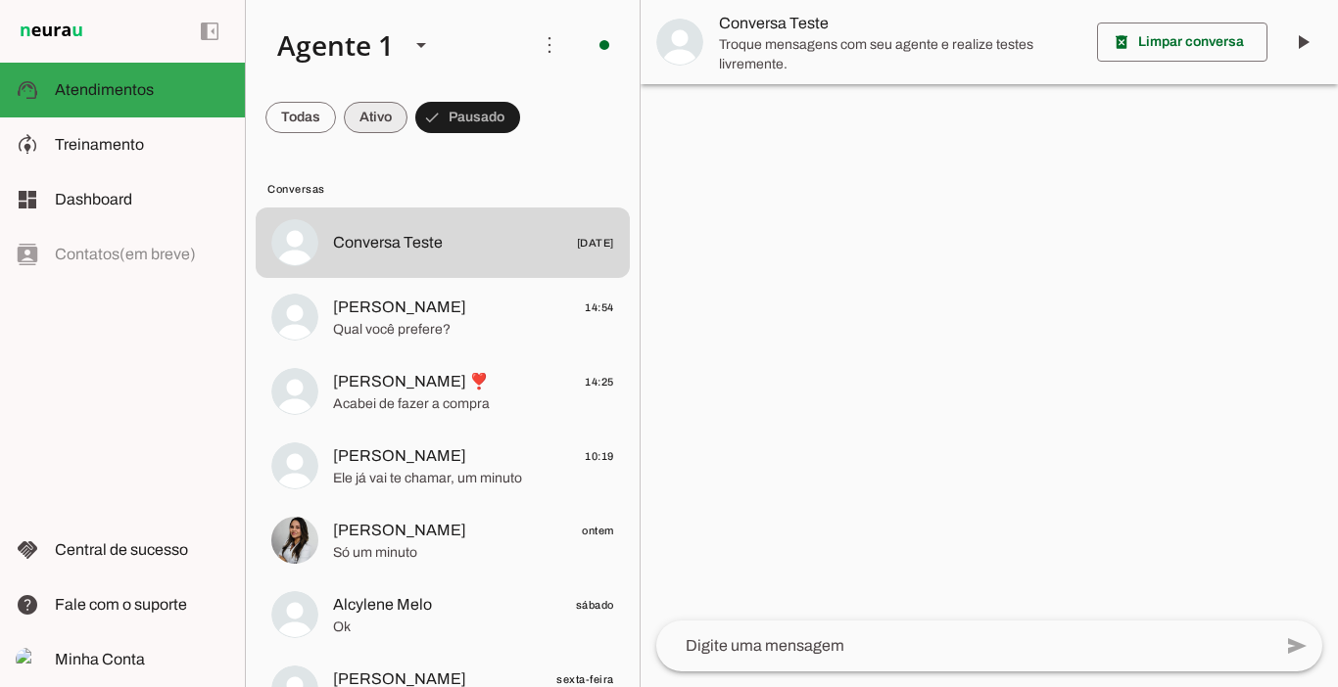
click at [384, 112] on span at bounding box center [376, 117] width 64 height 47
